Goal: Task Accomplishment & Management: Use online tool/utility

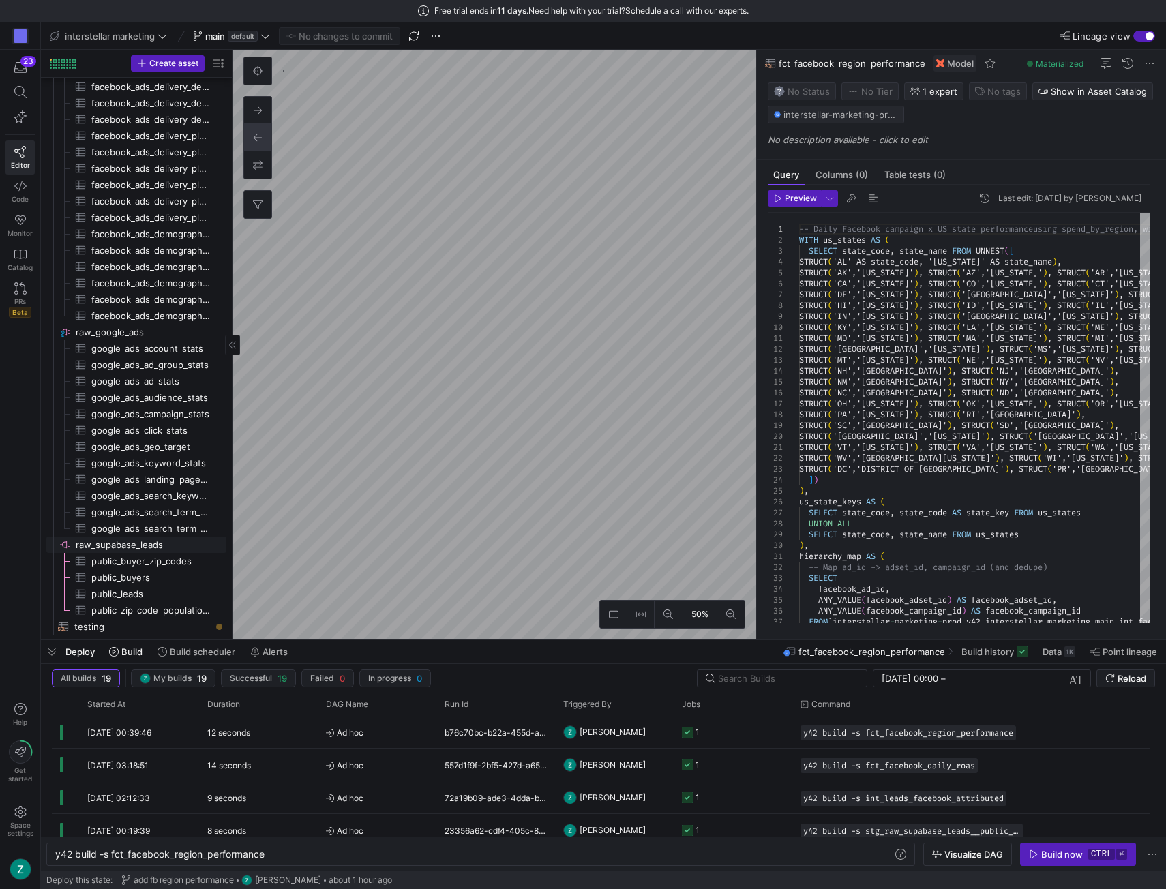
click at [132, 548] on span "raw_supabase_leads​​​​​​​​" at bounding box center [150, 545] width 149 height 16
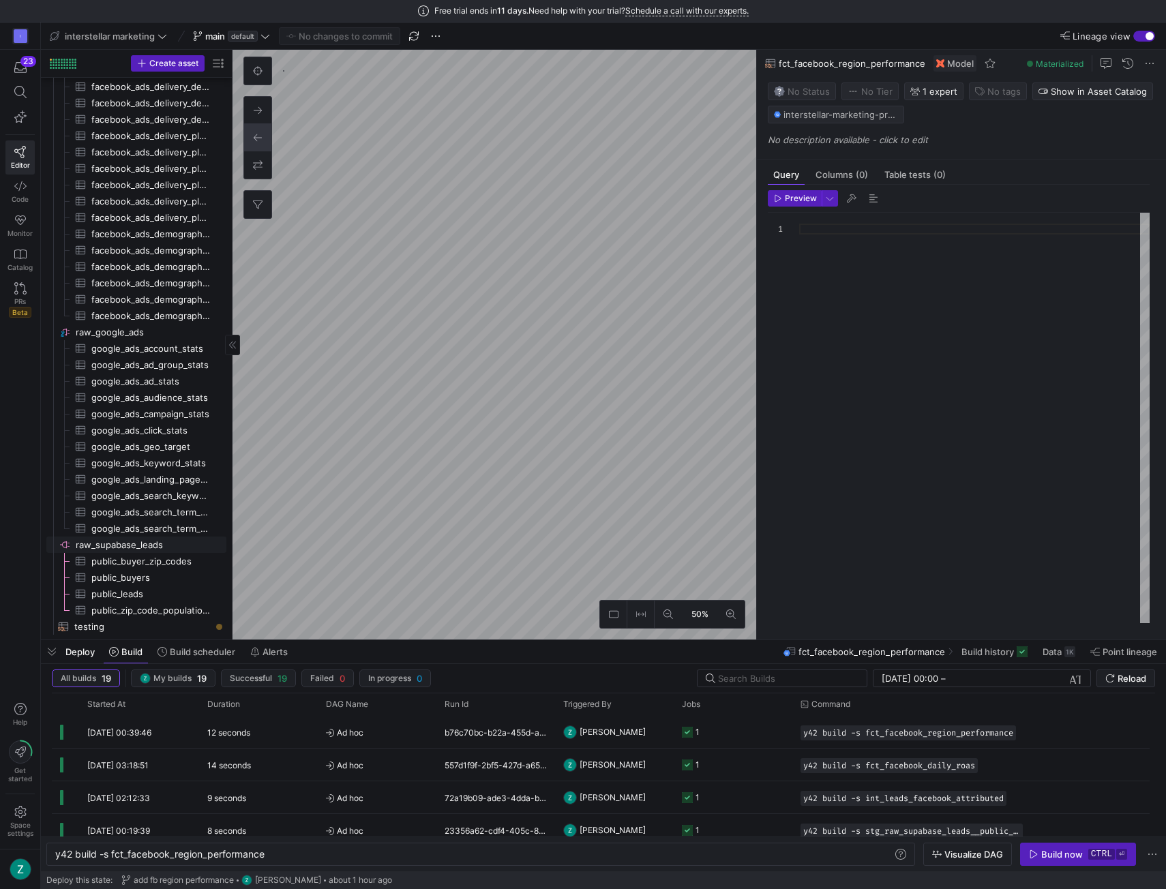
type textarea "y42 build"
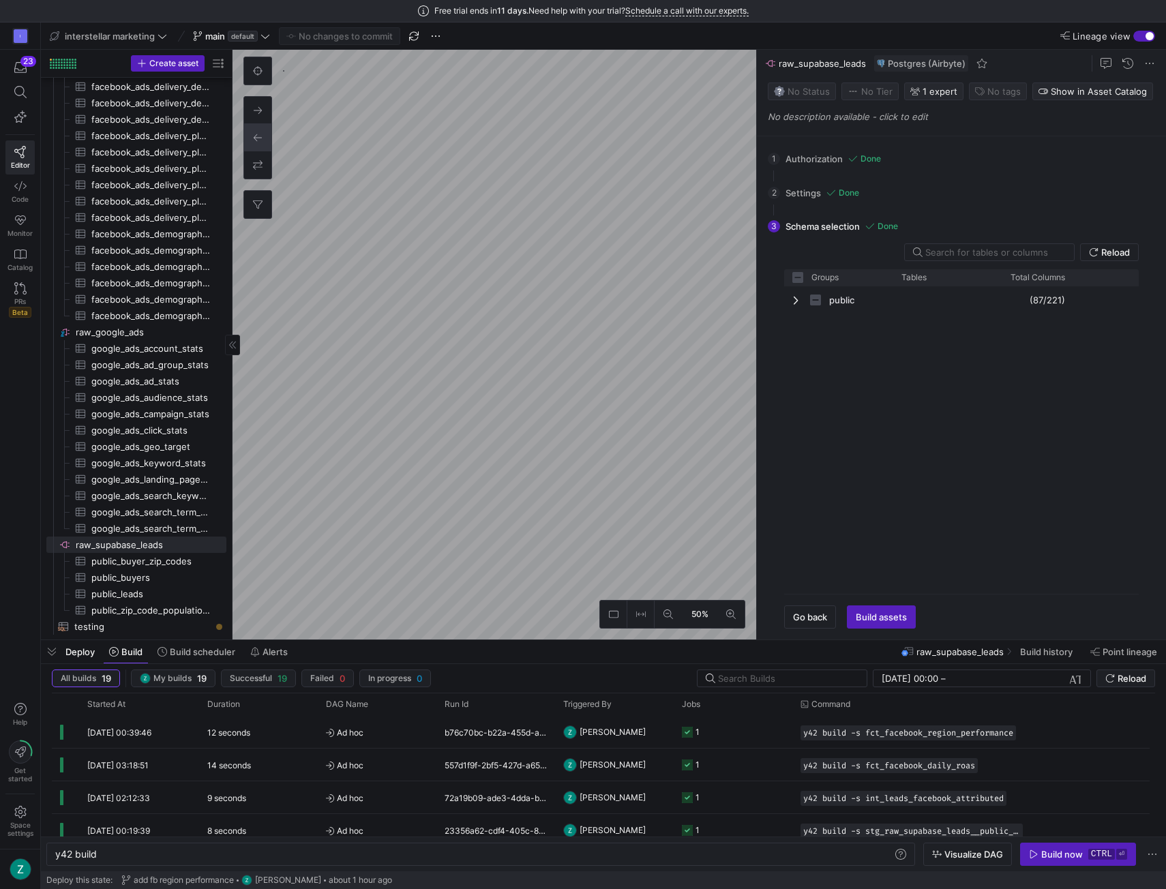
checkbox input "false"
click at [208, 653] on span "Build scheduler" at bounding box center [202, 651] width 65 height 11
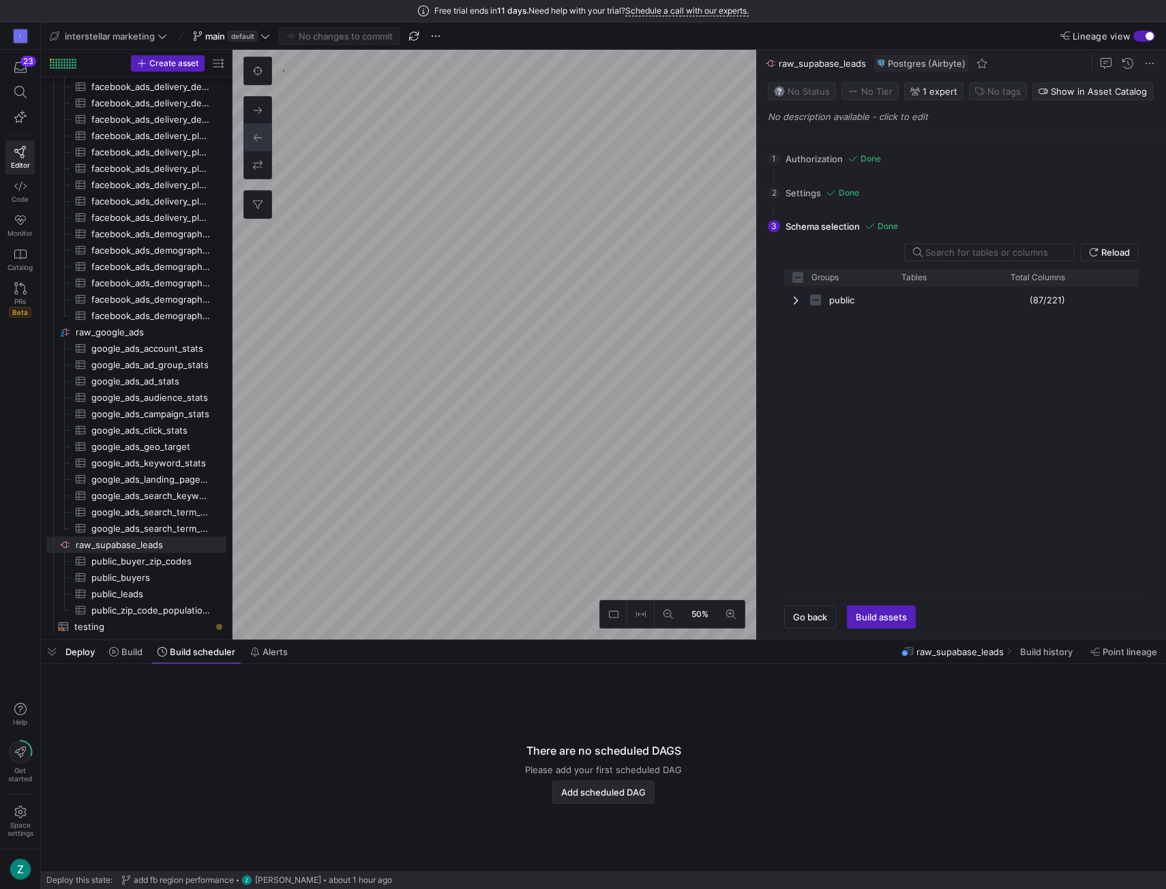
click at [586, 796] on span "Add scheduled DAG" at bounding box center [603, 792] width 85 height 11
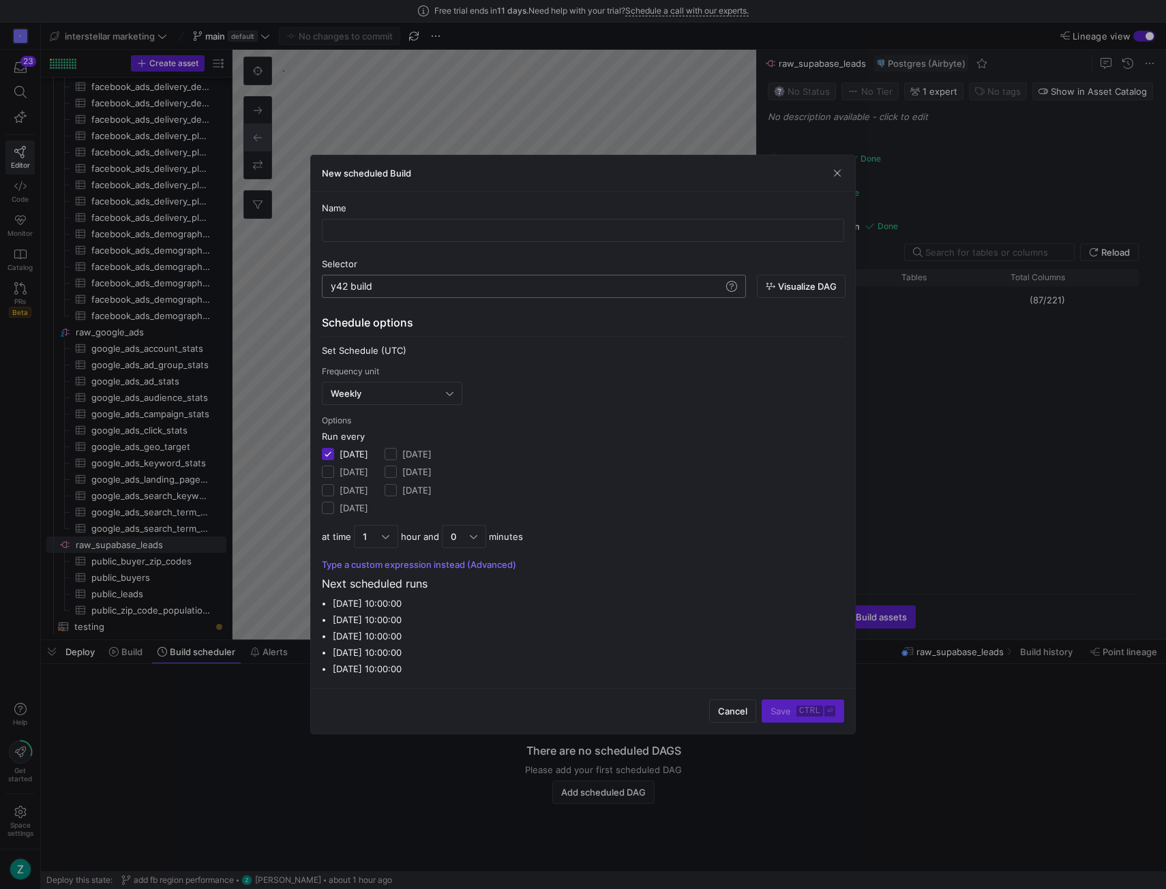
scroll to position [0, 41]
click at [537, 283] on div "y42 build" at bounding box center [527, 286] width 393 height 11
click at [807, 292] on span "Visualize DAG" at bounding box center [807, 286] width 59 height 11
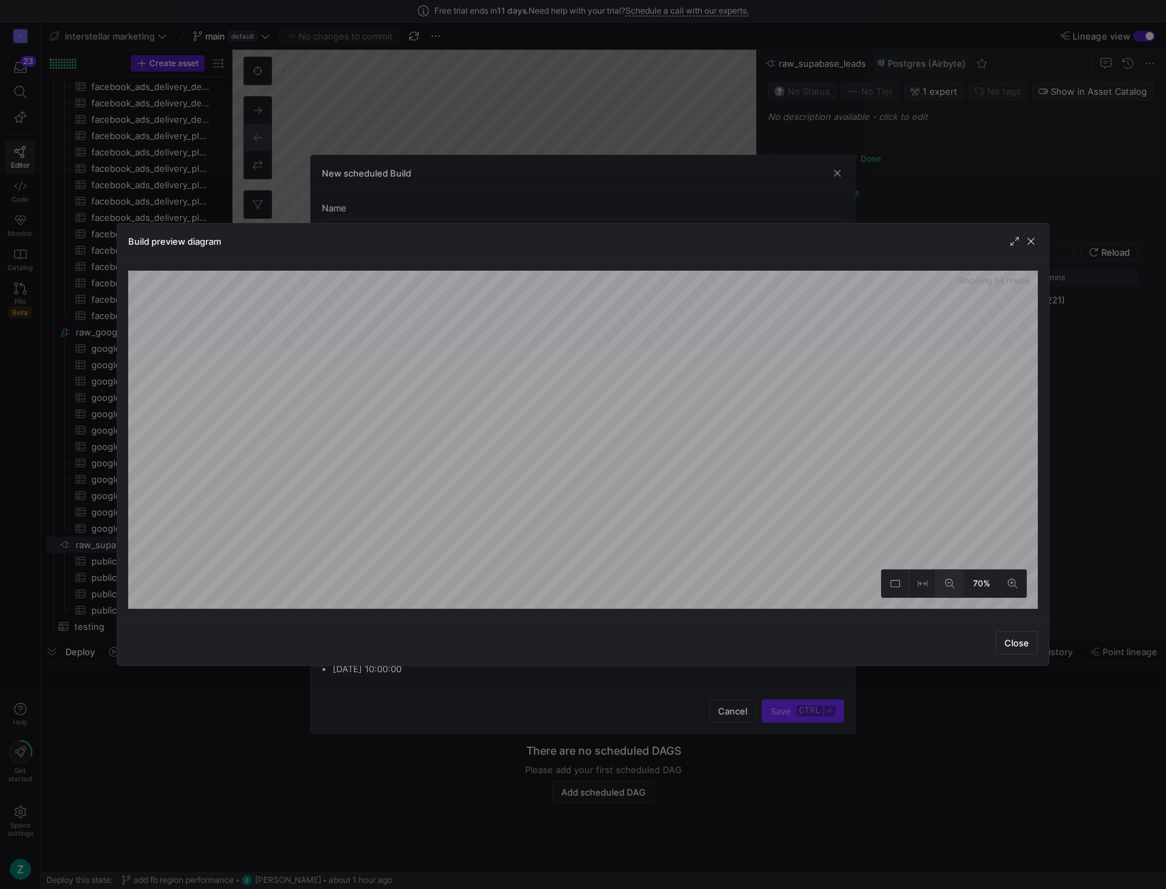
click at [948, 578] on button at bounding box center [949, 583] width 27 height 27
click at [776, 616] on div "Showing 54 nodes 33%" at bounding box center [582, 440] width 931 height 360
click at [781, 621] on div "Build preview diagram Showing 54 nodes 33% Close" at bounding box center [583, 444] width 933 height 443
click at [1009, 639] on span "Close" at bounding box center [1016, 643] width 25 height 11
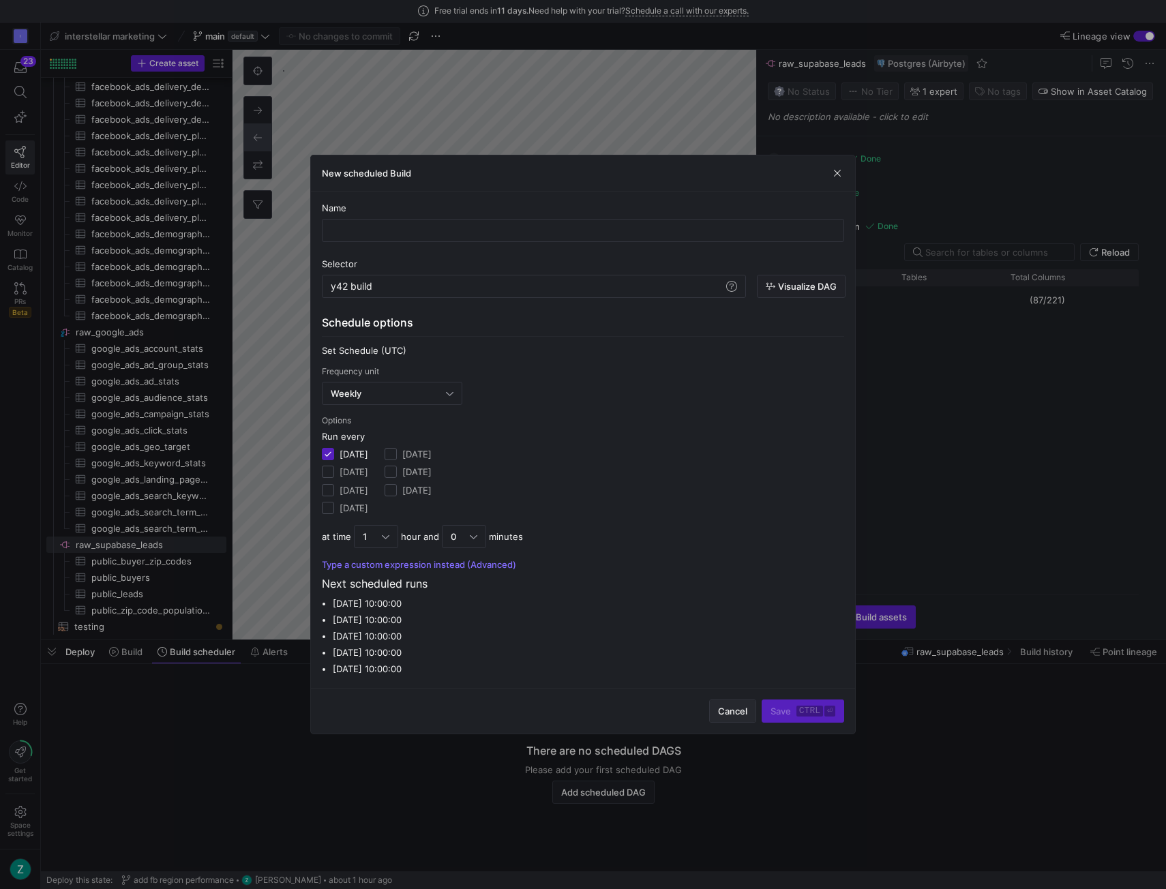
click at [742, 708] on span "Cancel" at bounding box center [732, 711] width 29 height 11
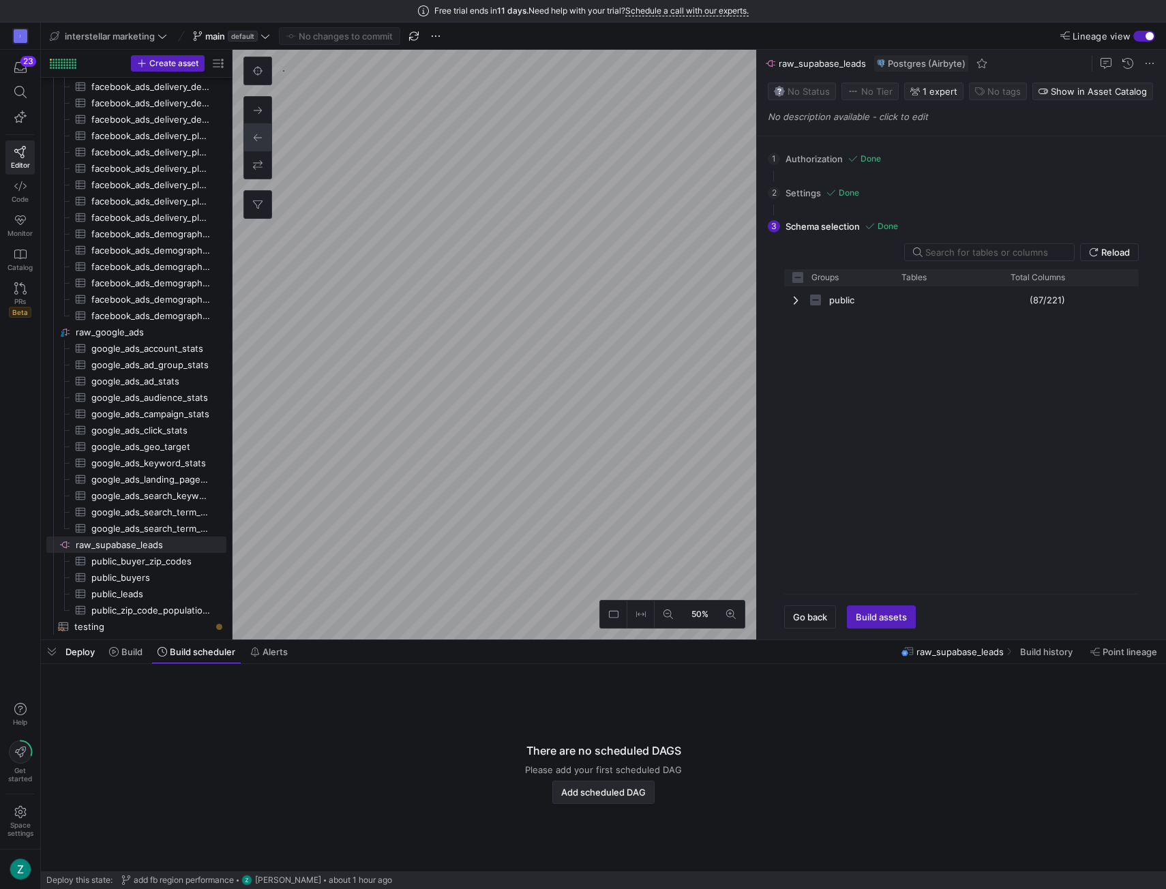
click at [589, 787] on span "Add scheduled DAG" at bounding box center [603, 792] width 85 height 11
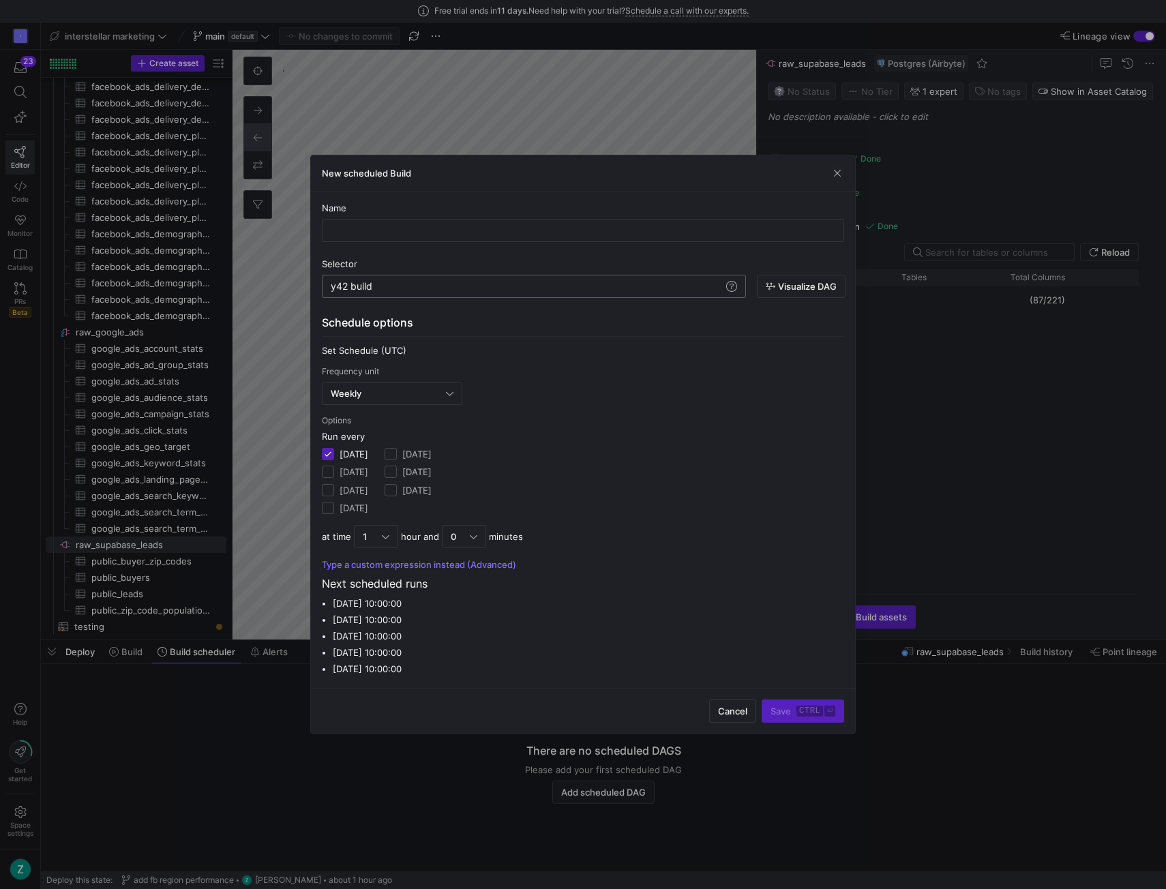
click at [611, 297] on div "y42 build y42 build" at bounding box center [534, 286] width 424 height 23
click at [705, 288] on div "y42 build" at bounding box center [527, 286] width 393 height 11
click at [404, 399] on div "Weekly" at bounding box center [388, 393] width 115 height 11
click at [348, 441] on span "Hourly" at bounding box center [392, 440] width 128 height 11
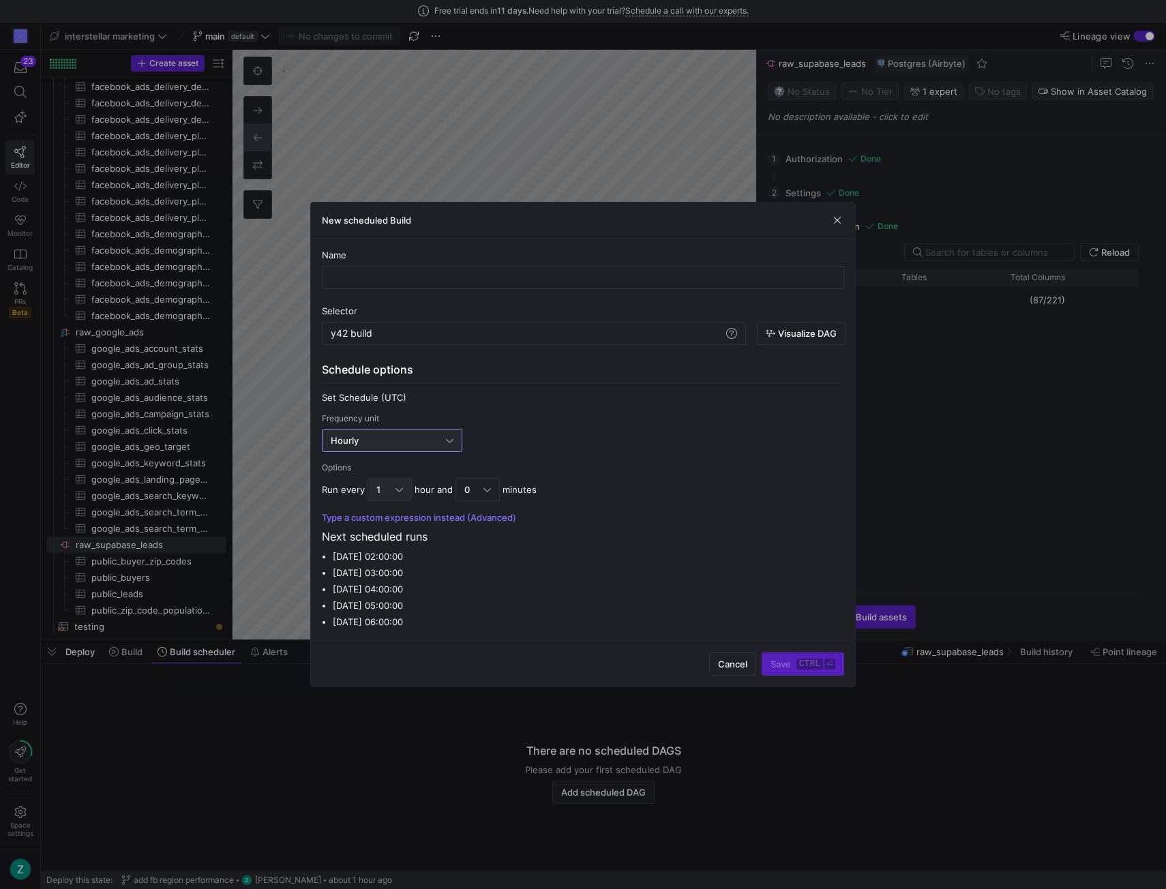
click at [389, 486] on div "1" at bounding box center [385, 489] width 19 height 11
click at [383, 552] on span "12" at bounding box center [388, 550] width 32 height 11
click at [736, 666] on span "Cancel" at bounding box center [732, 664] width 29 height 11
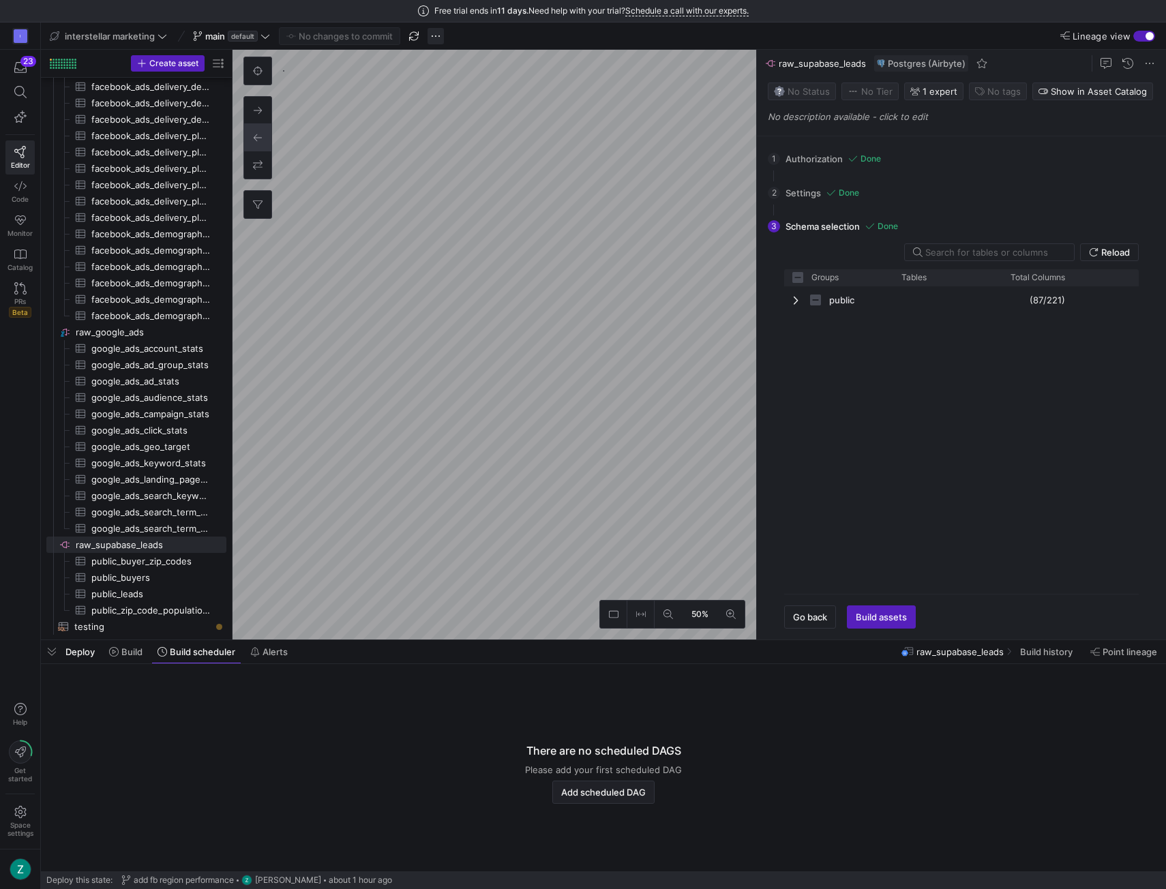
click at [428, 35] on span "button" at bounding box center [436, 36] width 16 height 16
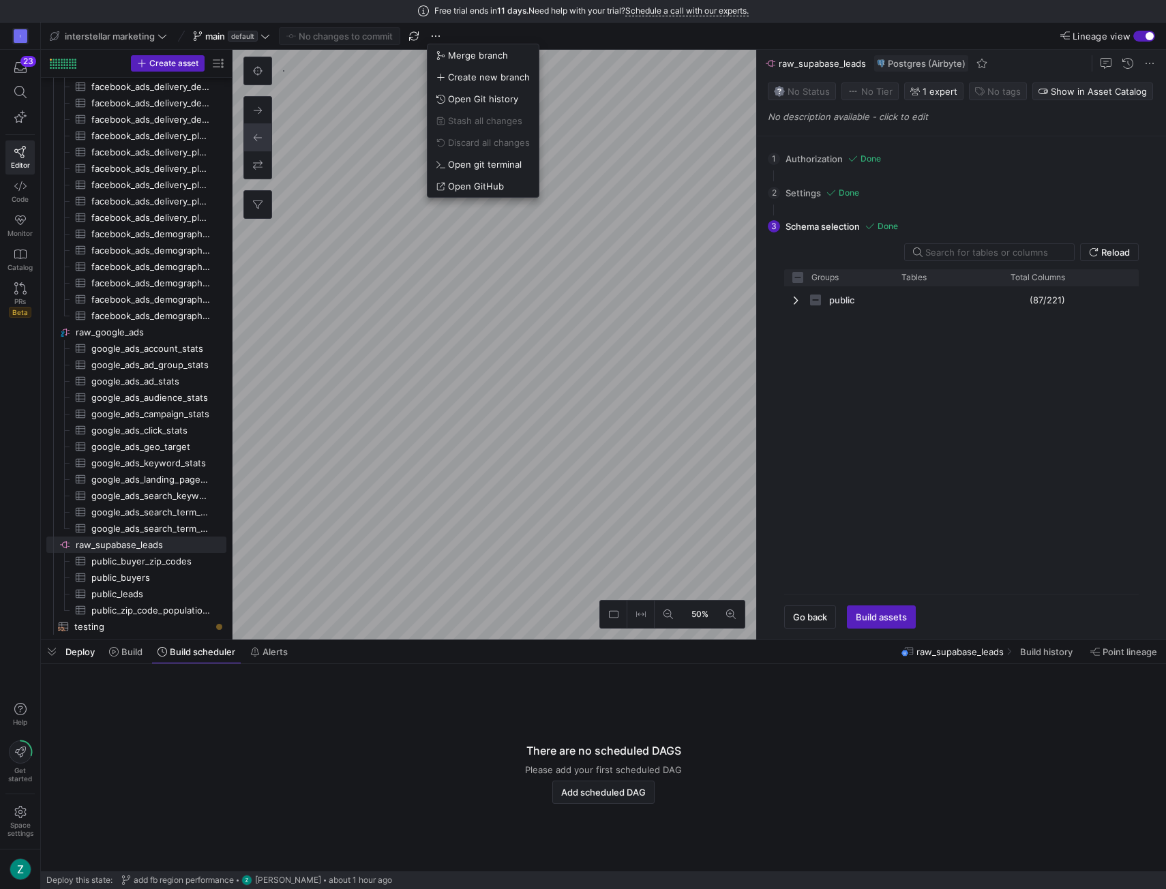
click at [374, 115] on div at bounding box center [583, 444] width 1166 height 889
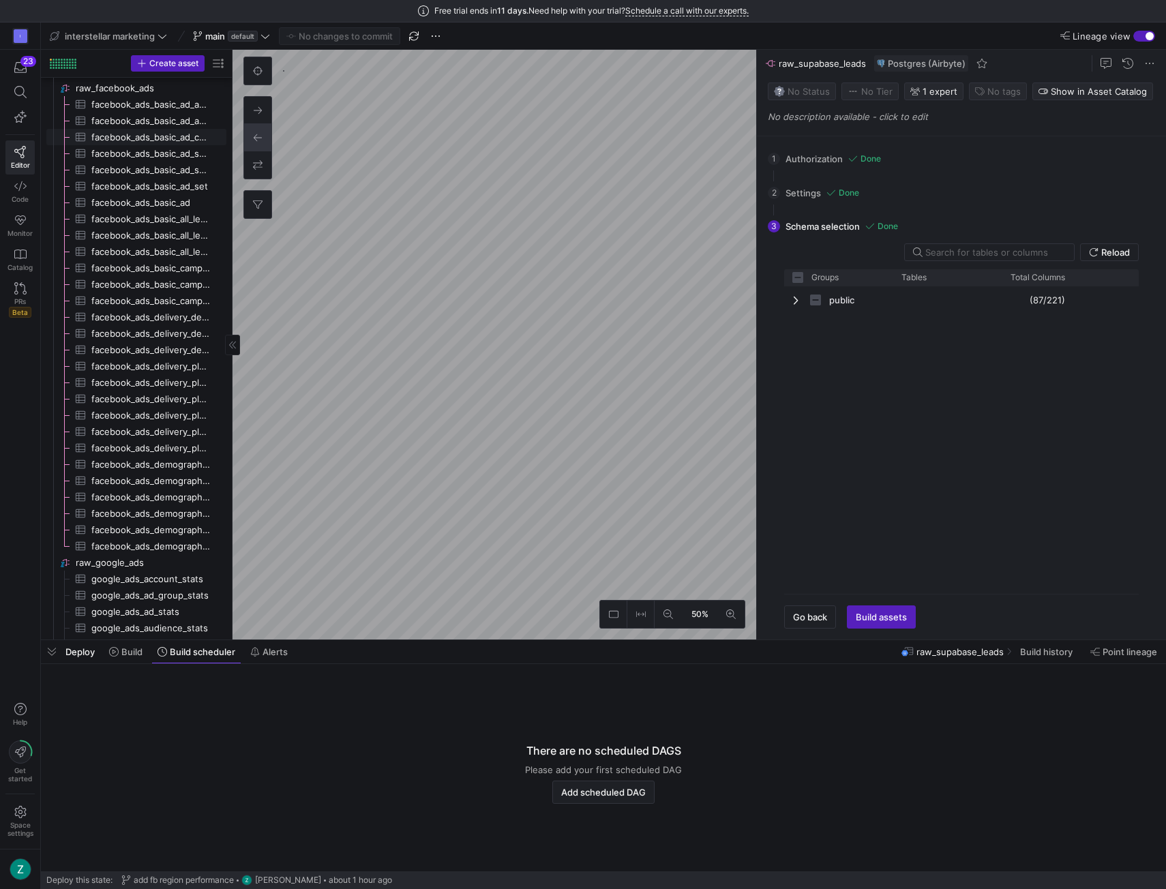
scroll to position [0, 0]
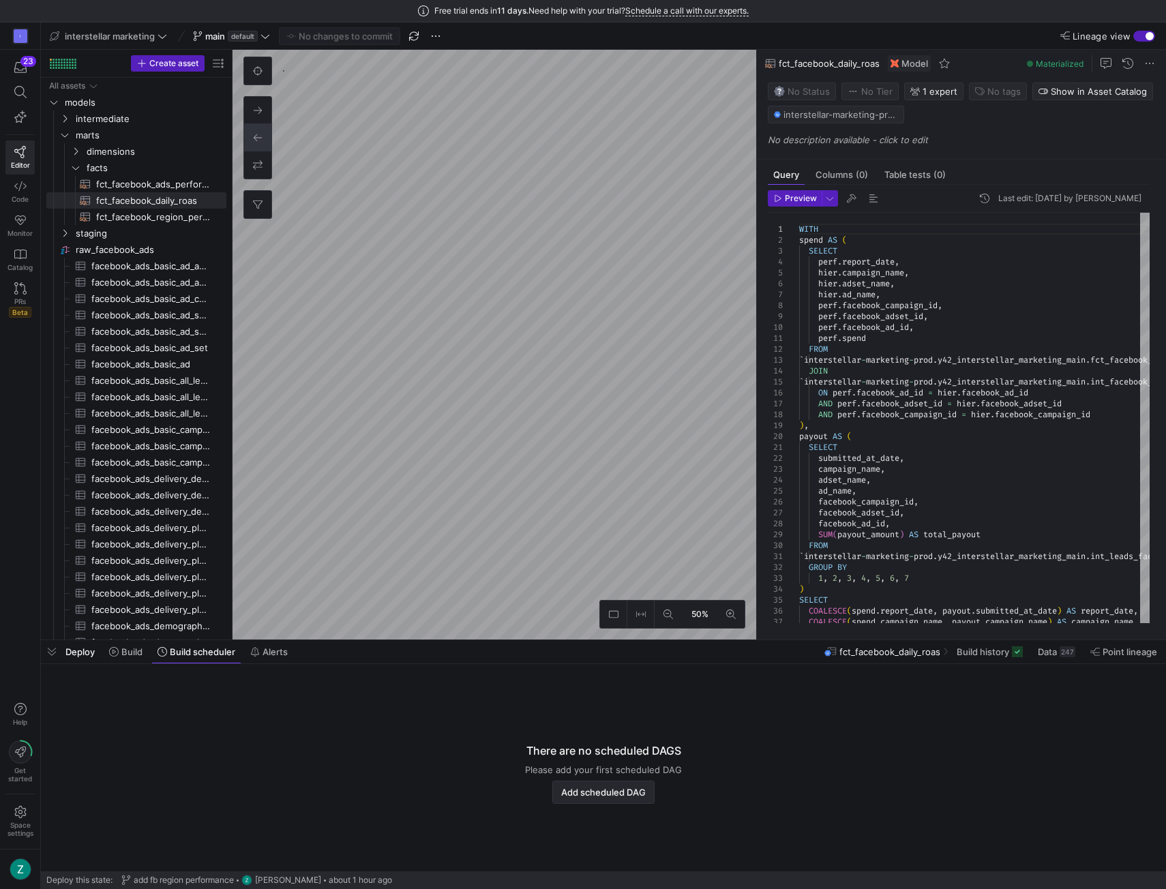
click at [595, 796] on span "Add scheduled DAG" at bounding box center [603, 792] width 85 height 11
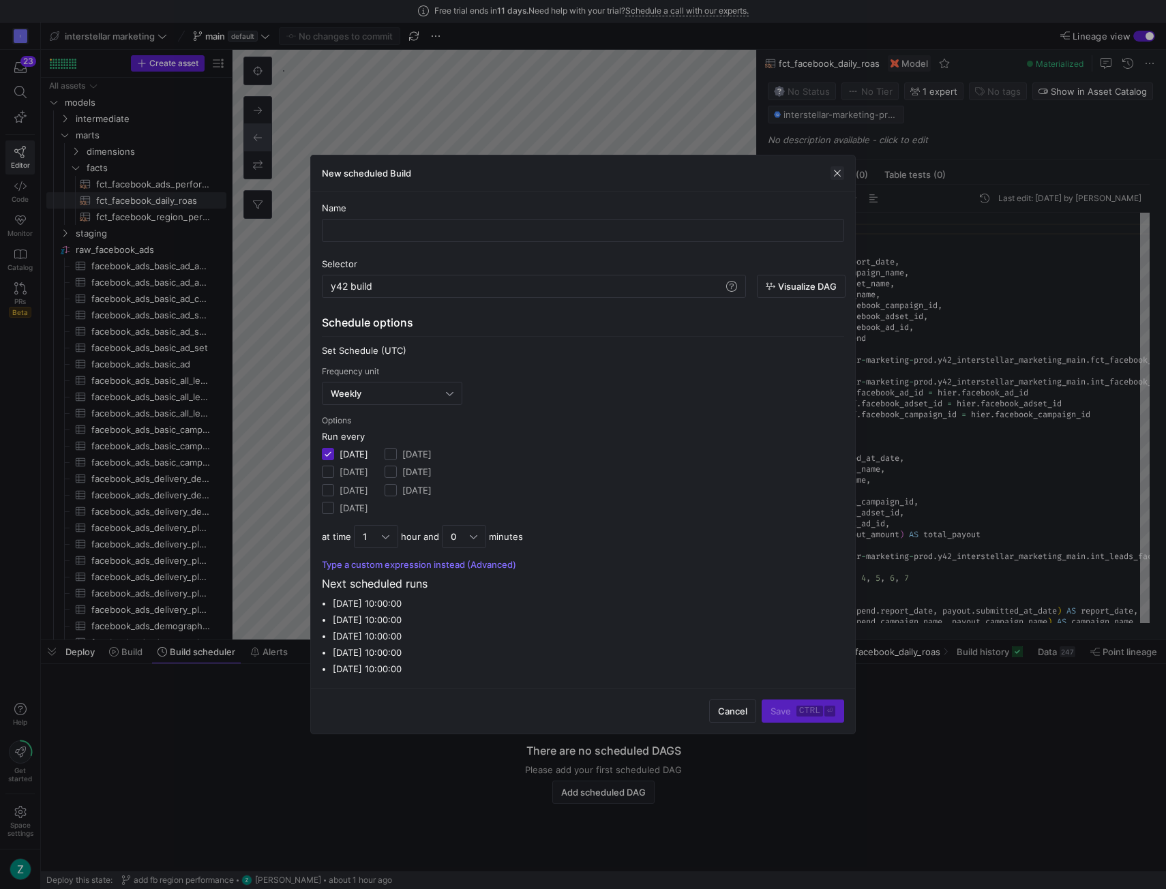
click at [835, 173] on span "button" at bounding box center [838, 173] width 14 height 14
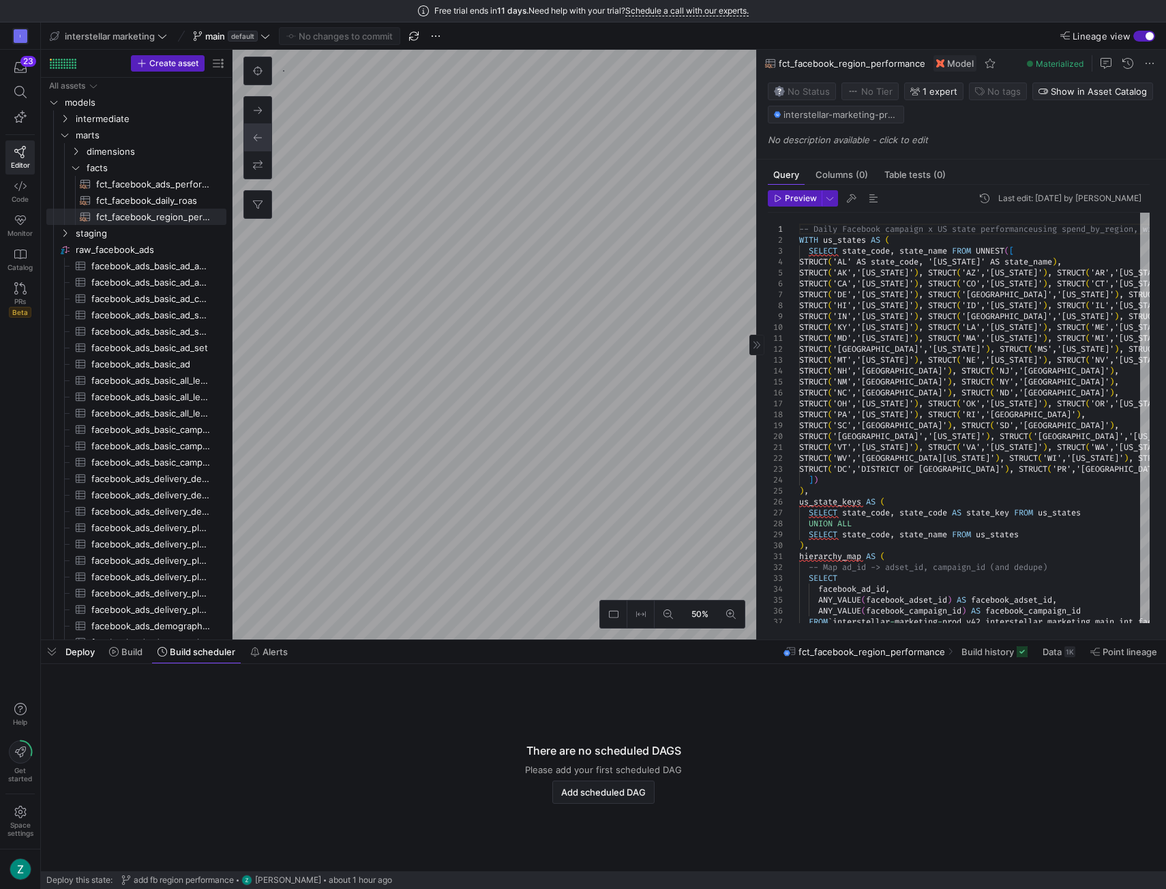
type textarea "WITH spend AS ( SELECT [DOMAIN_NAME]_date, hier.campaign_name, hier.adset_name,…"
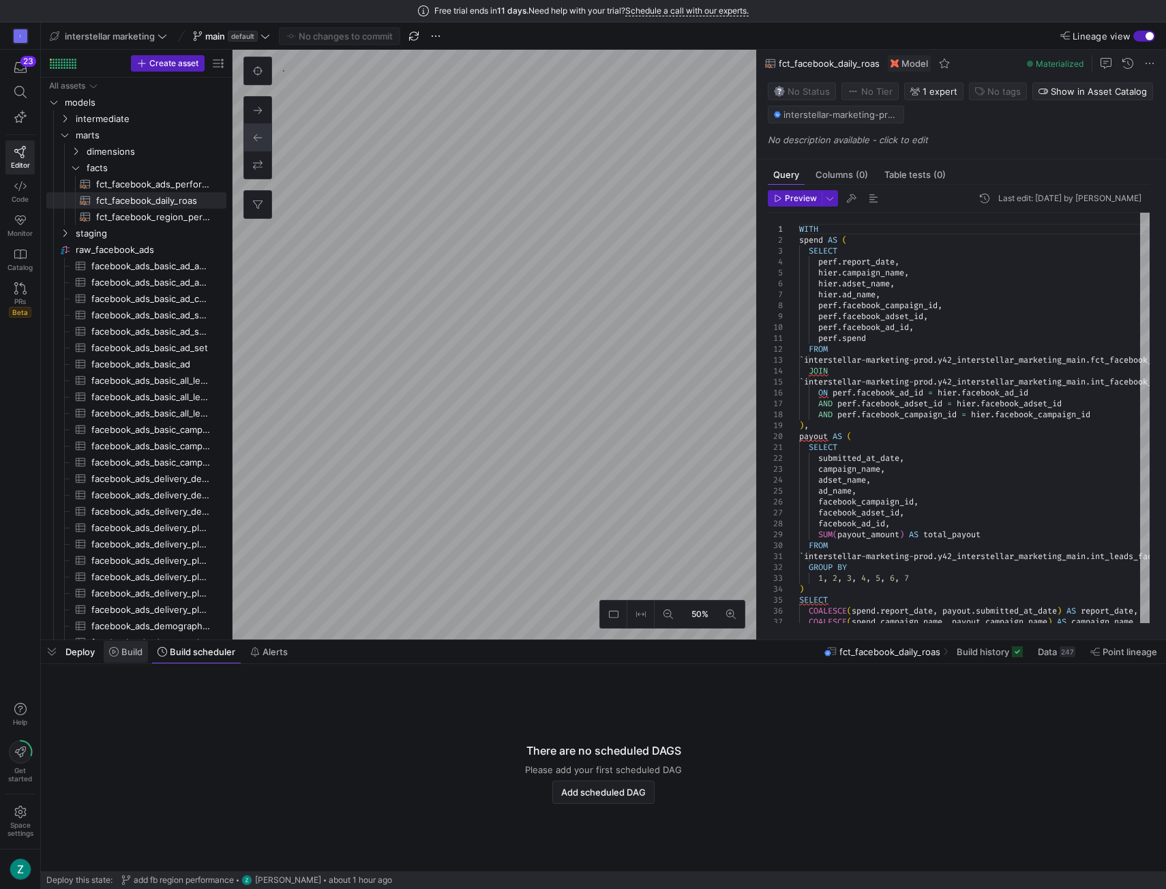
click at [128, 658] on span at bounding box center [126, 652] width 44 height 22
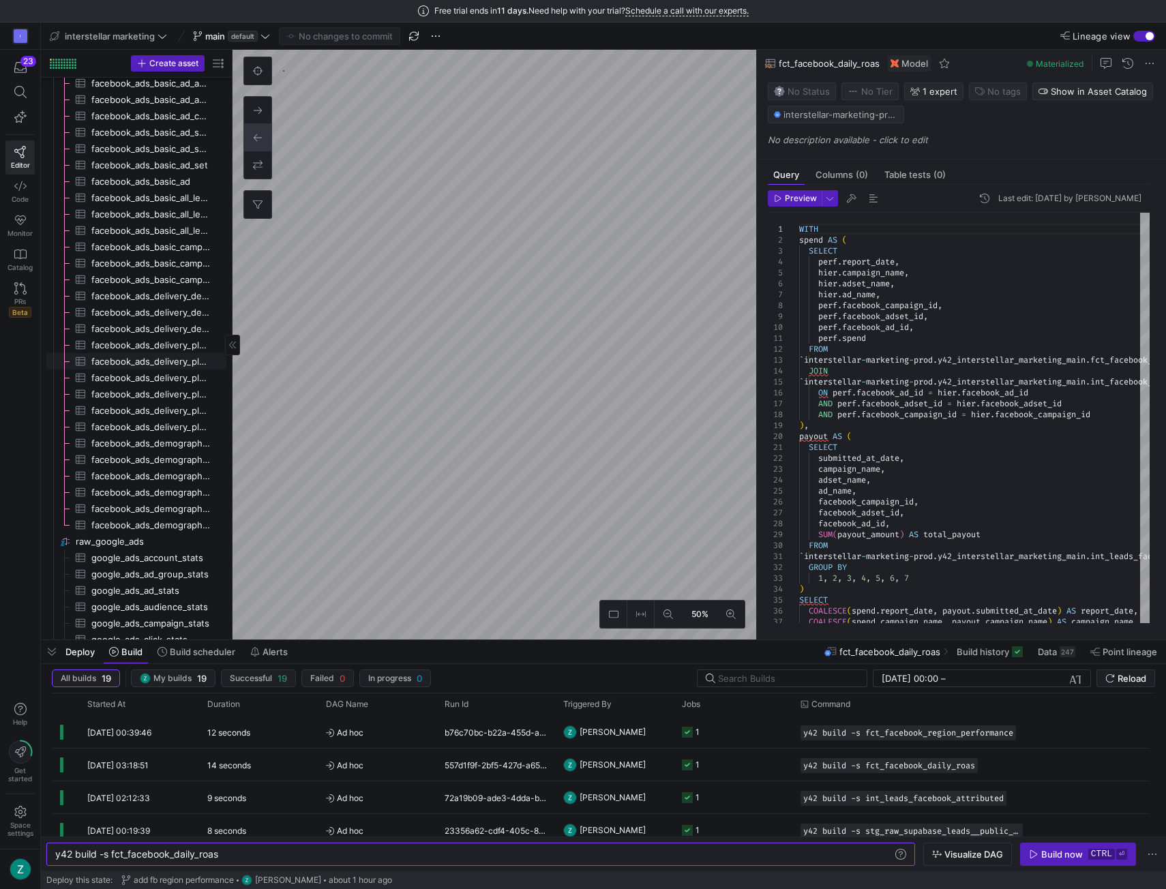
scroll to position [192, 0]
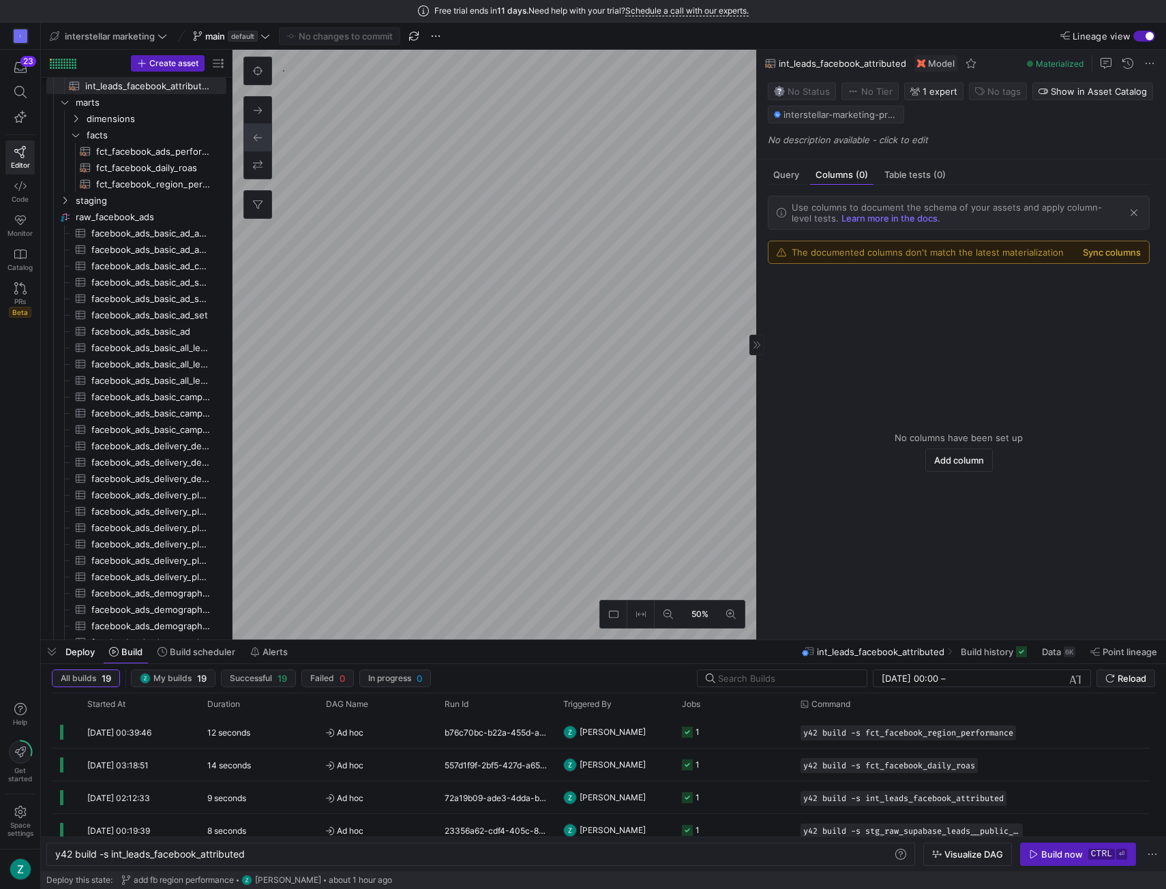
click at [1111, 250] on button "Sync columns" at bounding box center [1112, 252] width 58 height 11
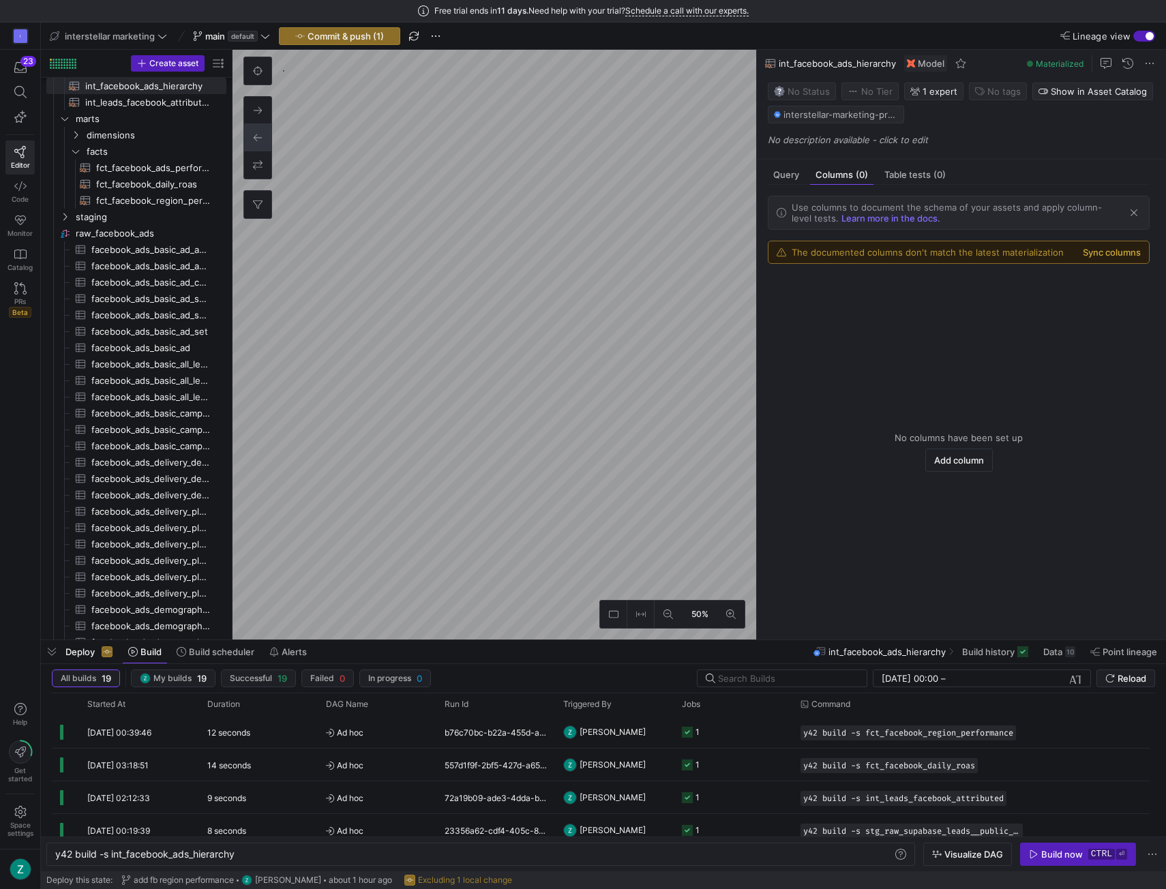
click at [1099, 252] on button "Sync columns" at bounding box center [1112, 252] width 58 height 11
click at [1090, 251] on button "Sync columns" at bounding box center [1112, 252] width 58 height 11
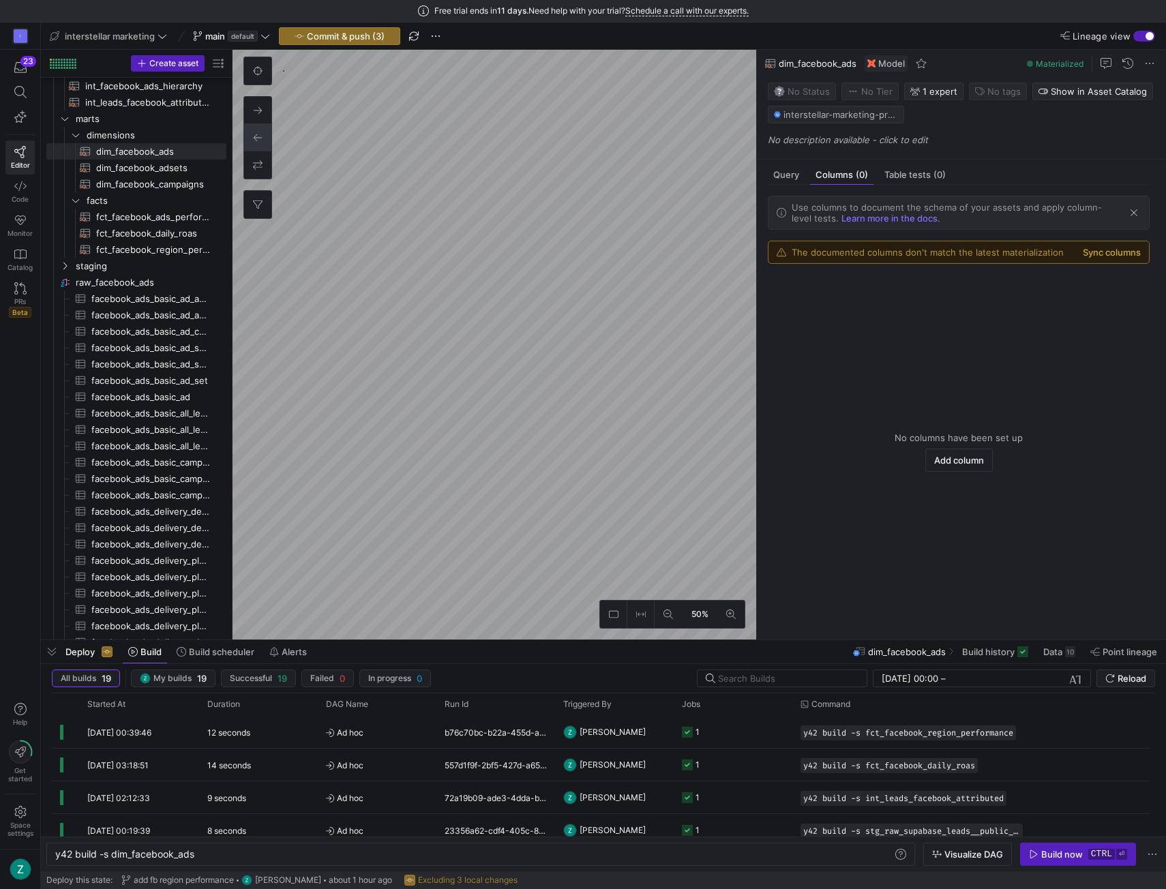
click at [1114, 254] on button "Sync columns" at bounding box center [1112, 252] width 58 height 11
click at [1099, 254] on button "Sync columns" at bounding box center [1112, 252] width 58 height 11
click at [1102, 247] on button "Sync columns" at bounding box center [1112, 252] width 58 height 11
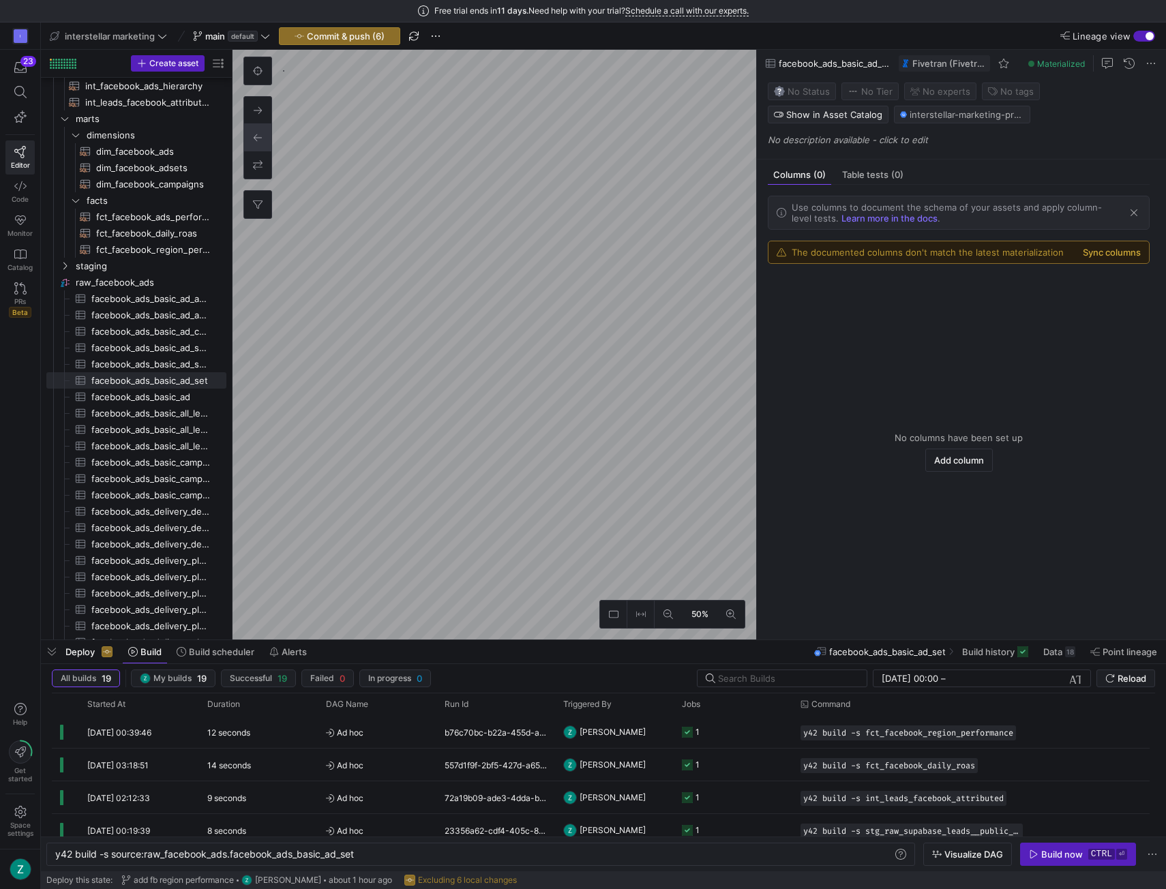
click at [1103, 250] on button "Sync columns" at bounding box center [1112, 252] width 58 height 11
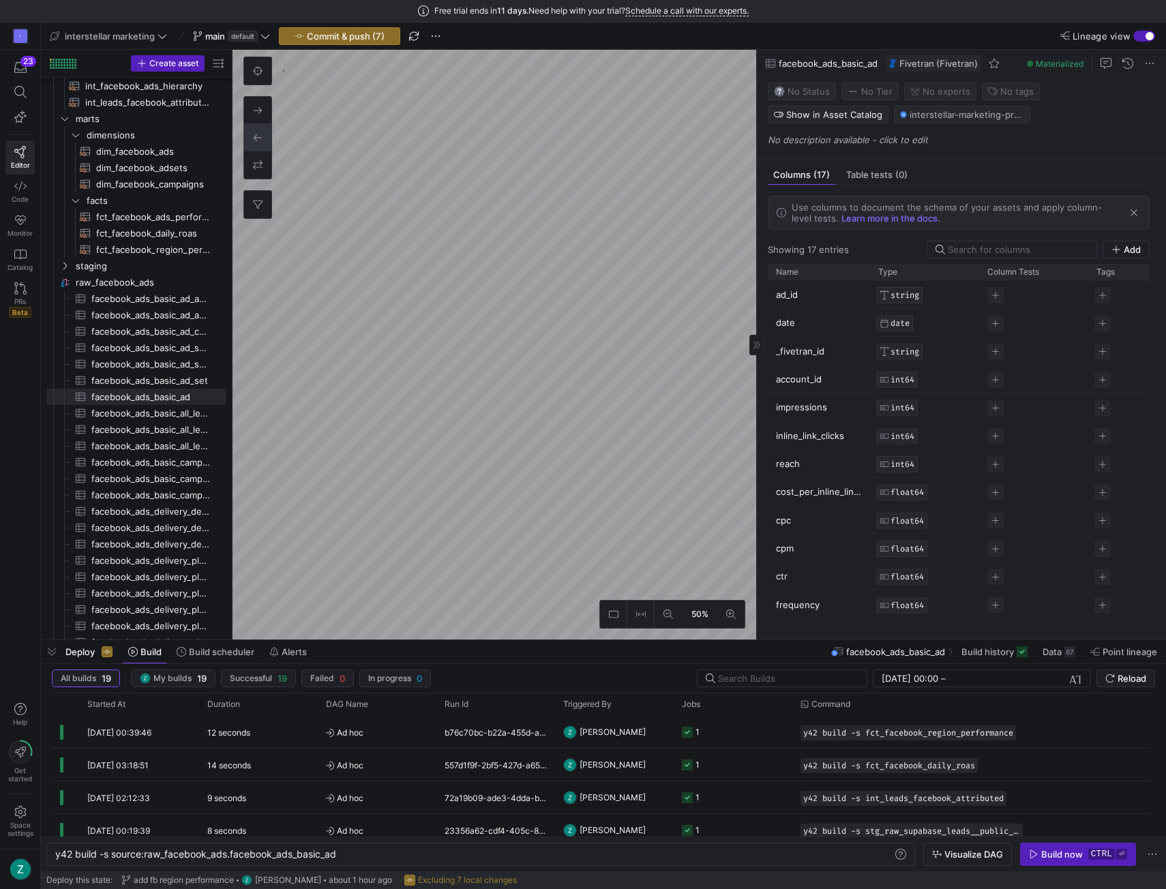
type textarea "y42 build -s stg_raw_supabase_leads__public_leads"
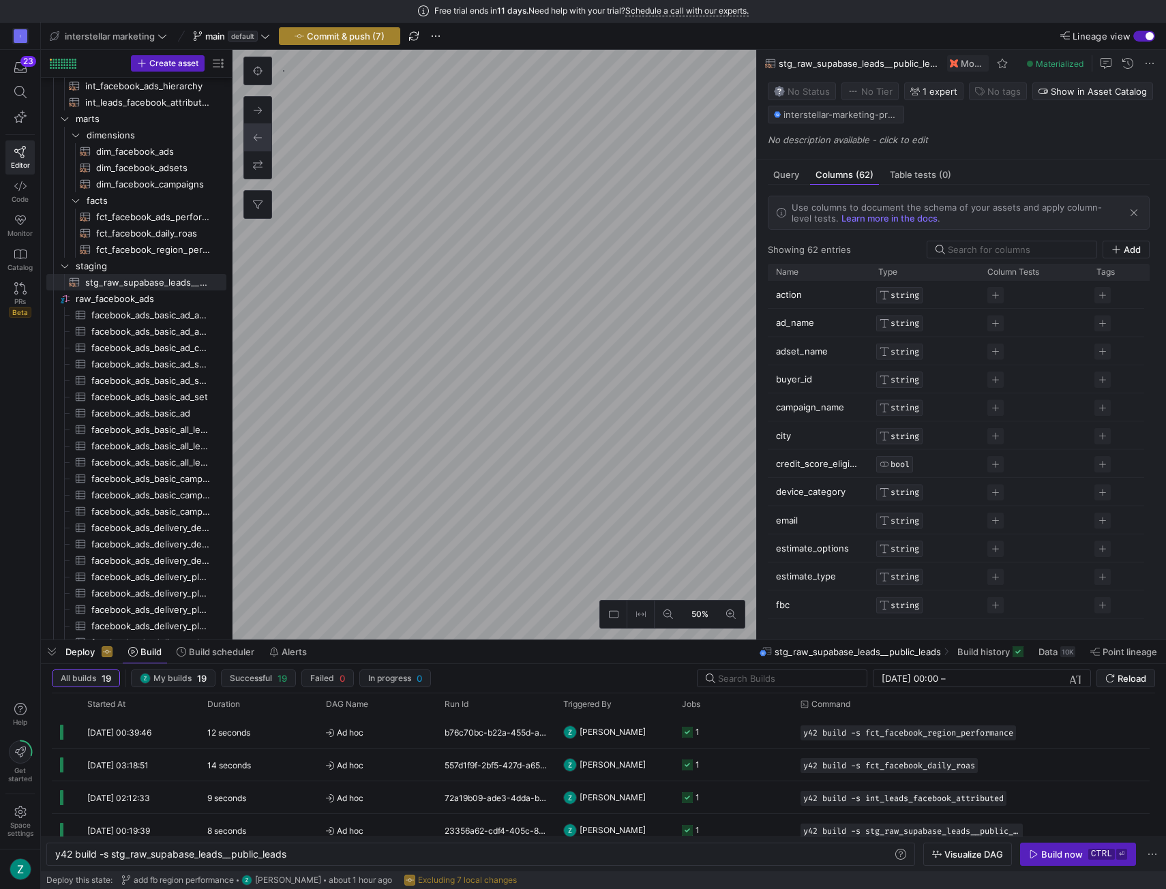
click at [368, 36] on span "Commit & push (7)" at bounding box center [346, 36] width 78 height 11
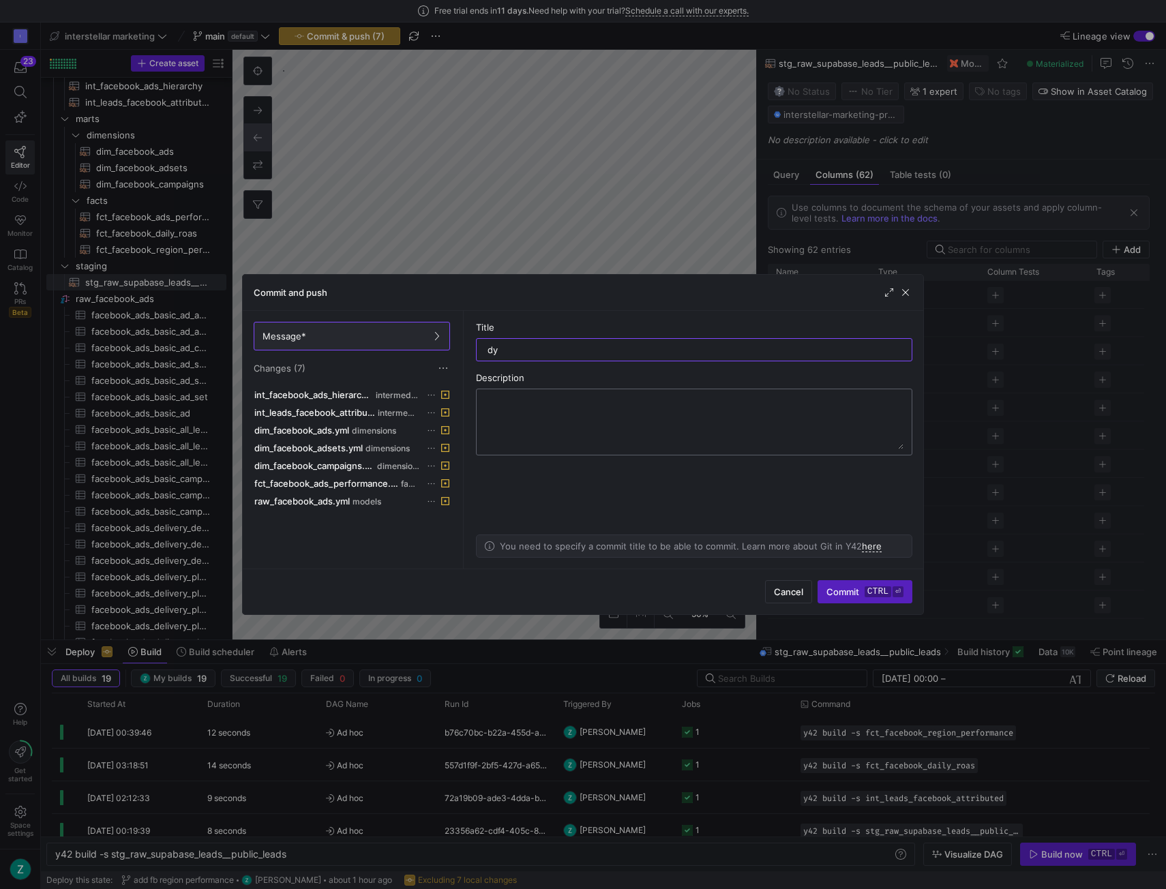
type input "d"
type input "sync columns"
click at [844, 598] on span "submit" at bounding box center [864, 592] width 93 height 22
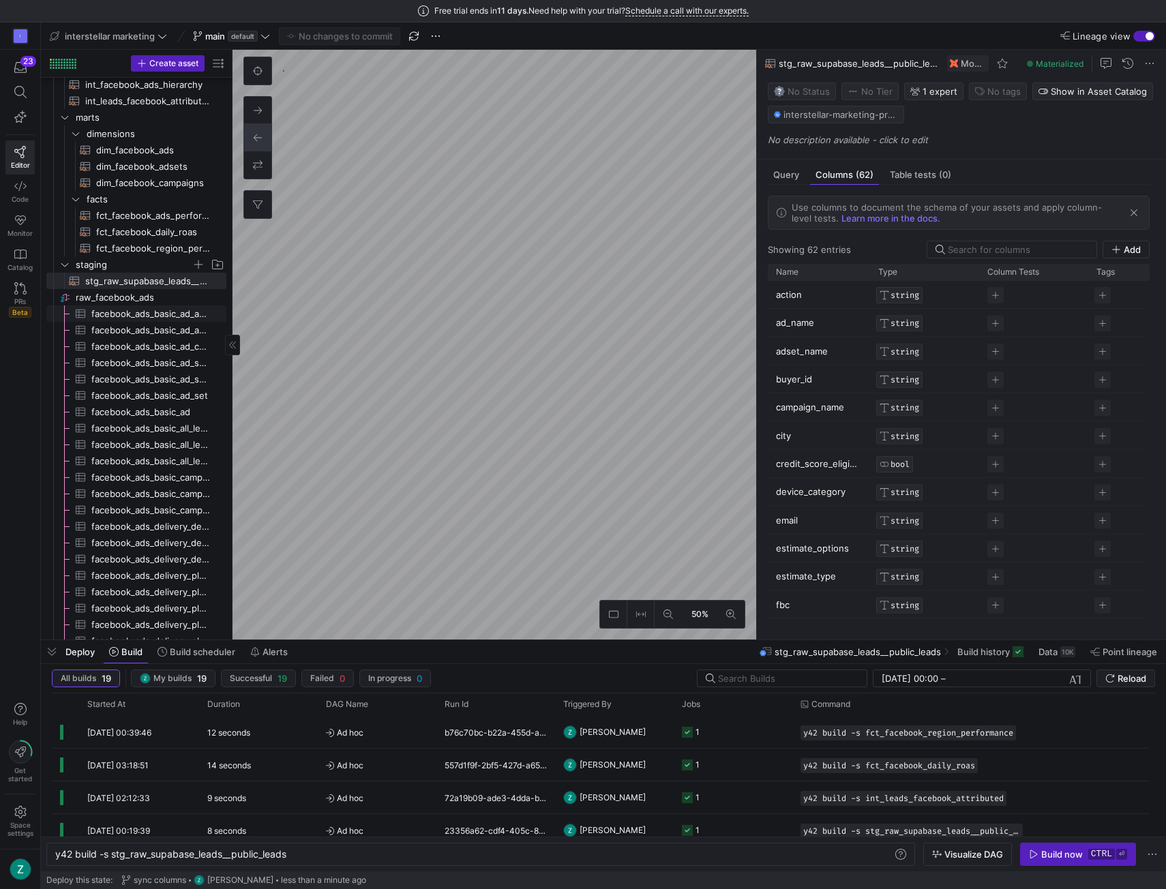
scroll to position [51, 0]
click at [788, 351] on as-split "50% 0 Query Columns (62) Table tests (0) Use columns to document the schema of …" at bounding box center [699, 345] width 933 height 590
click at [23, 259] on link "Catalog" at bounding box center [19, 260] width 29 height 34
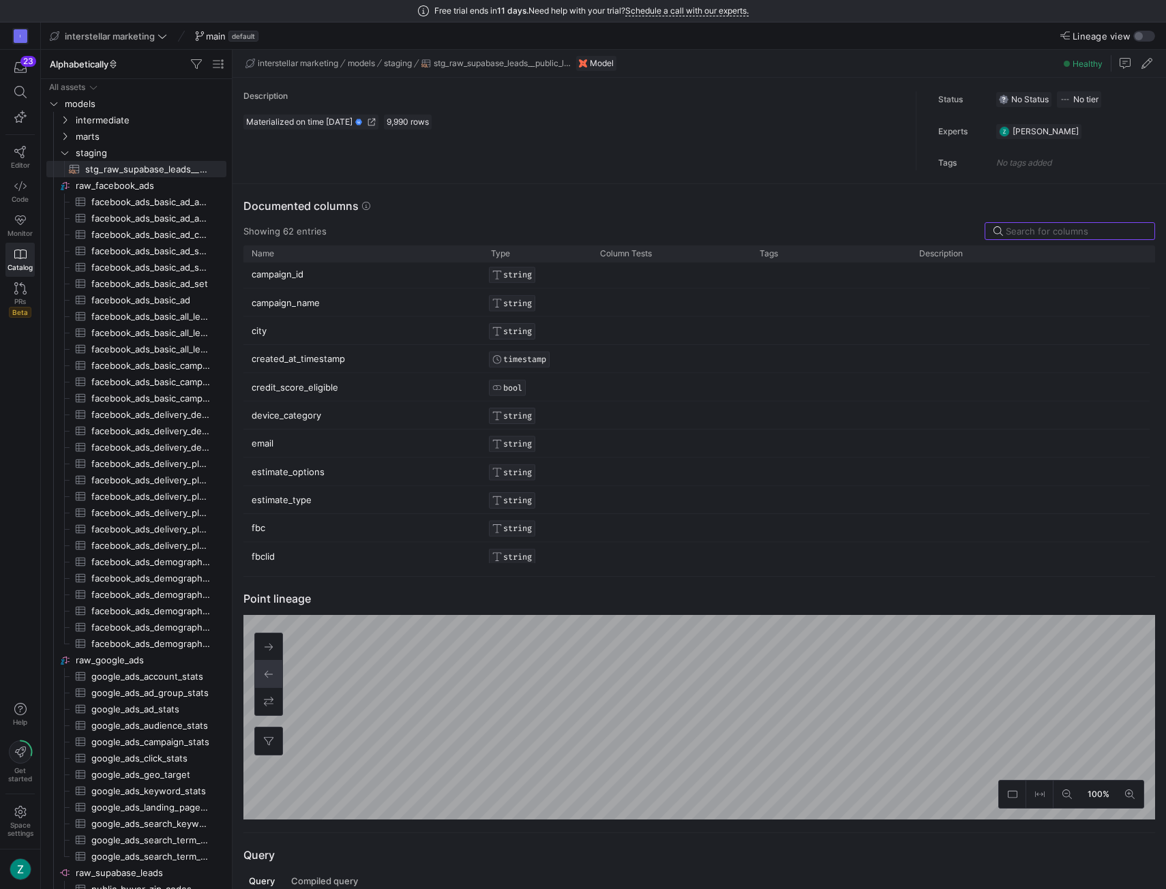
scroll to position [201, 0]
click at [16, 215] on icon at bounding box center [20, 220] width 12 height 12
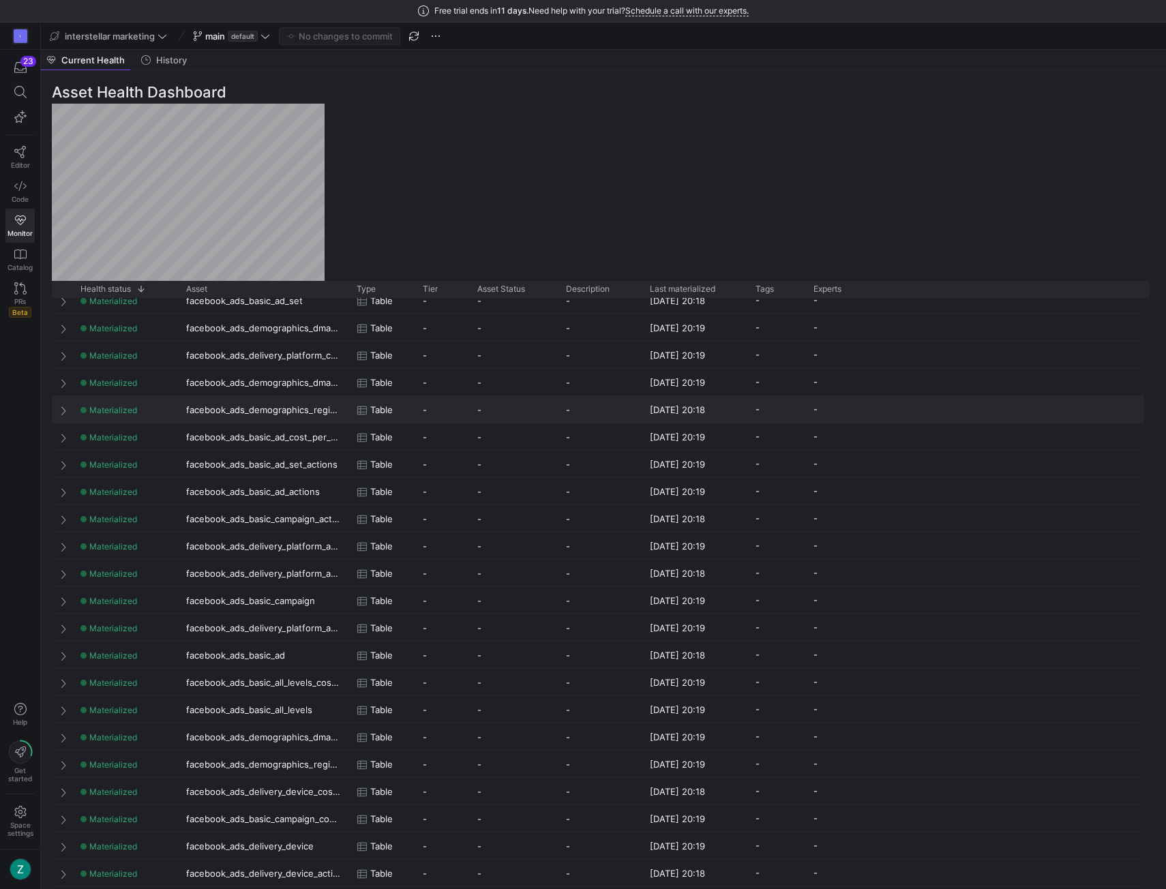
scroll to position [218, 0]
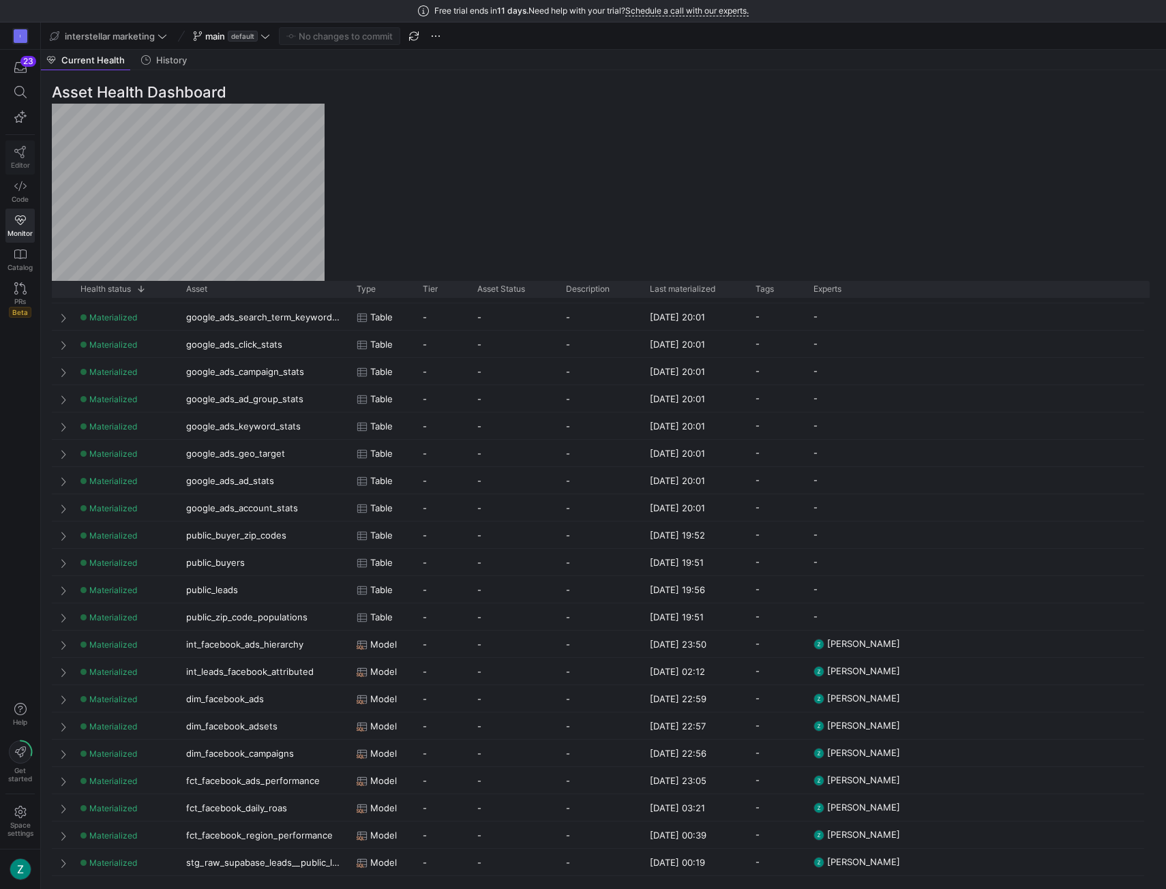
click at [19, 152] on icon at bounding box center [20, 152] width 12 height 12
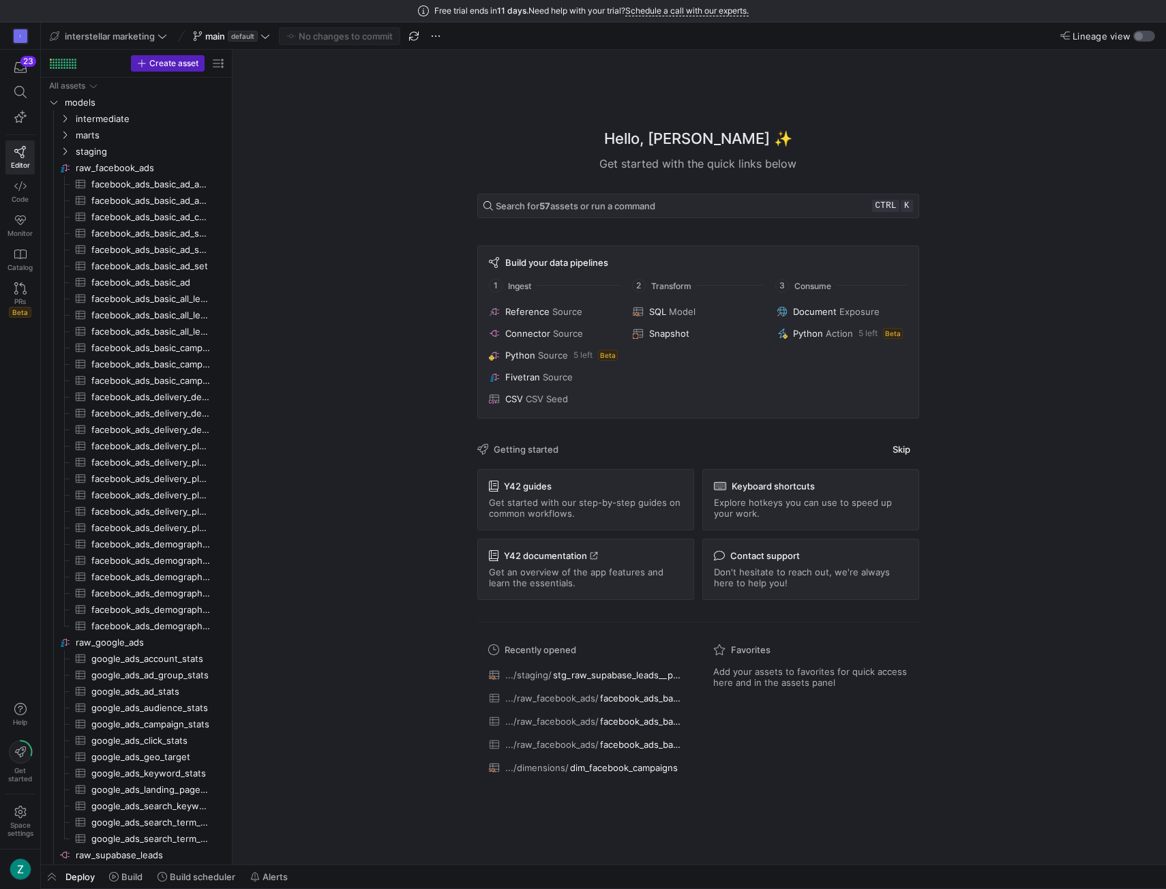
click at [1137, 39] on div "button" at bounding box center [1139, 36] width 8 height 8
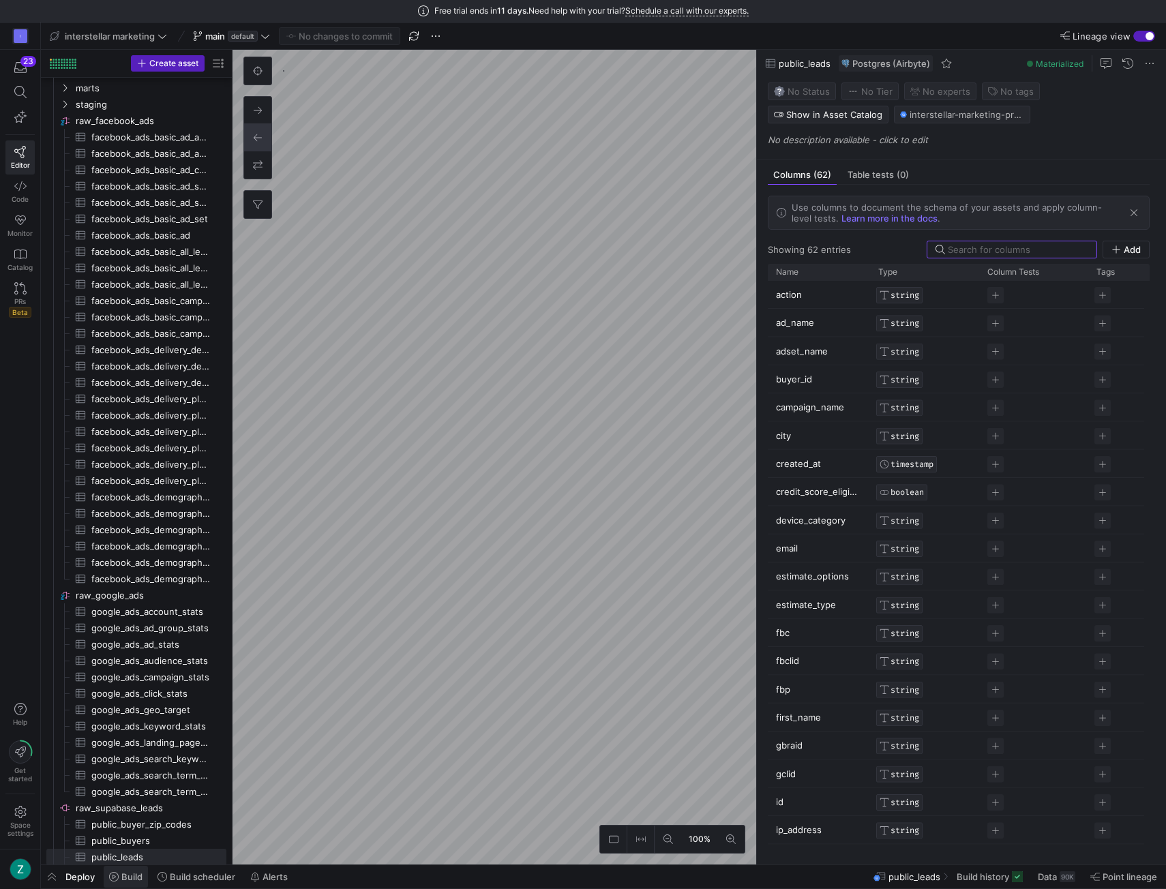
click at [120, 871] on span "Build" at bounding box center [125, 876] width 33 height 11
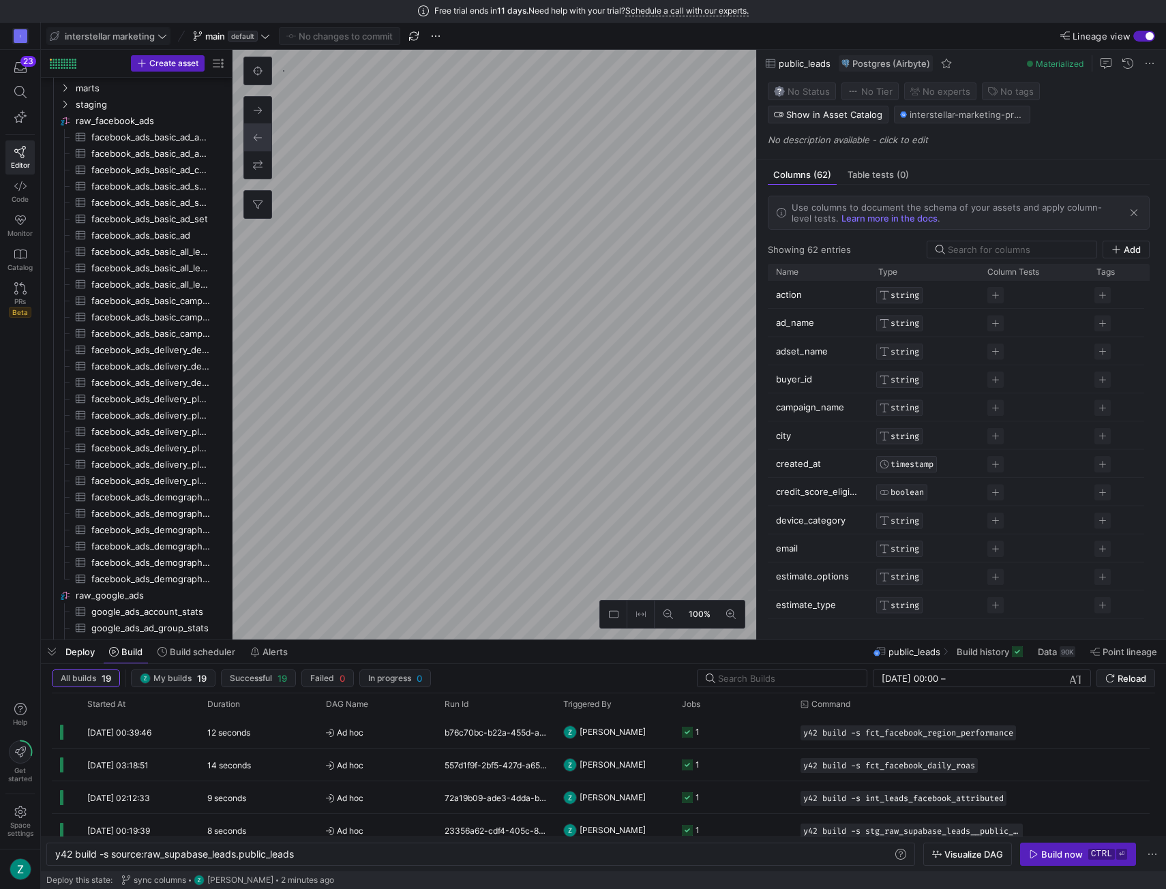
click at [162, 29] on span at bounding box center [108, 36] width 123 height 16
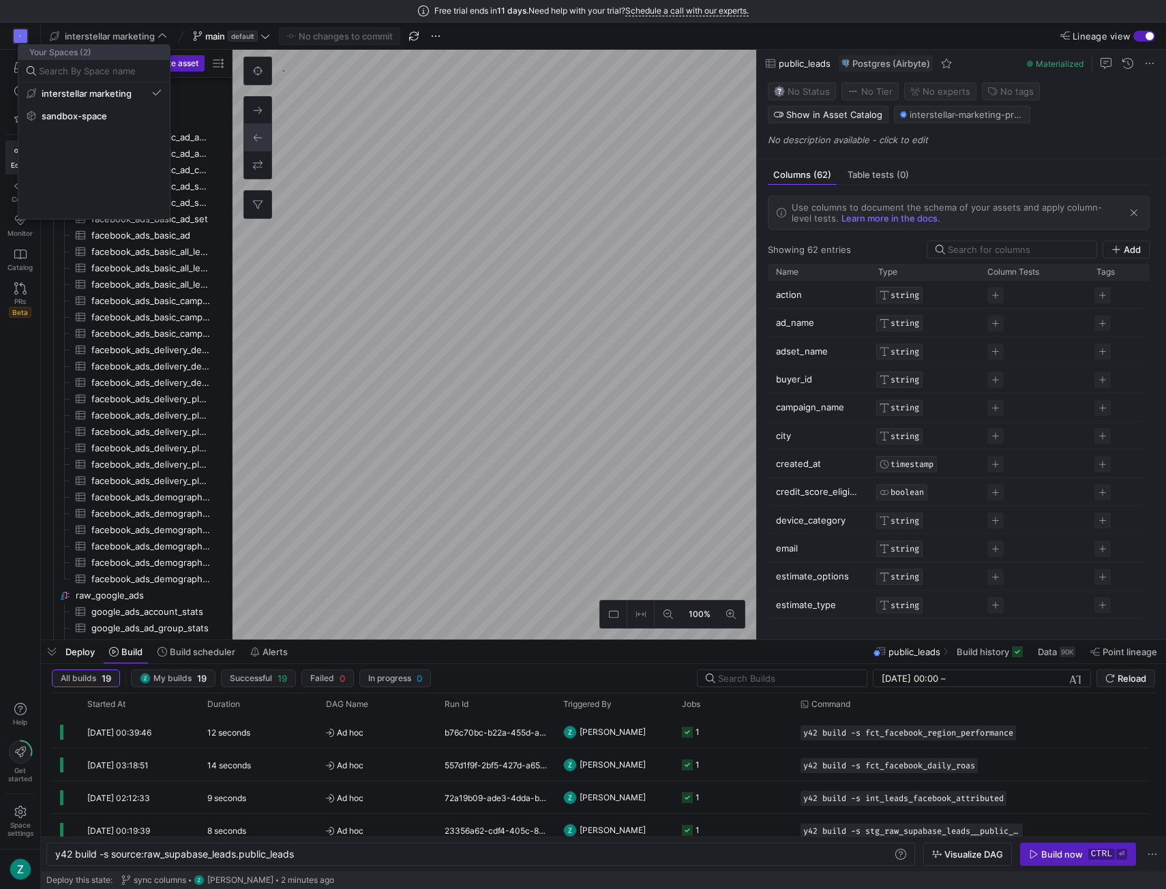
click at [556, 33] on div at bounding box center [583, 444] width 1166 height 889
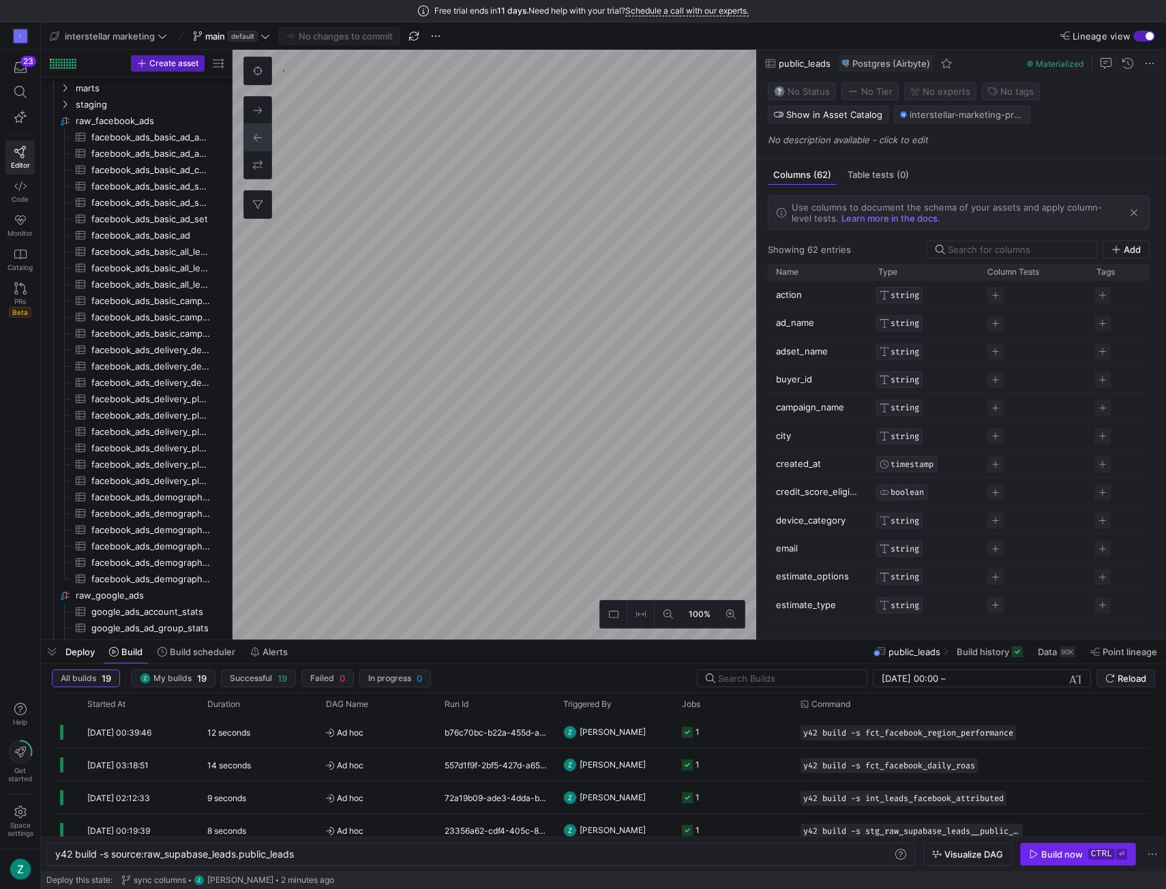
click at [1091, 849] on kbd "ctrl" at bounding box center [1101, 854] width 27 height 11
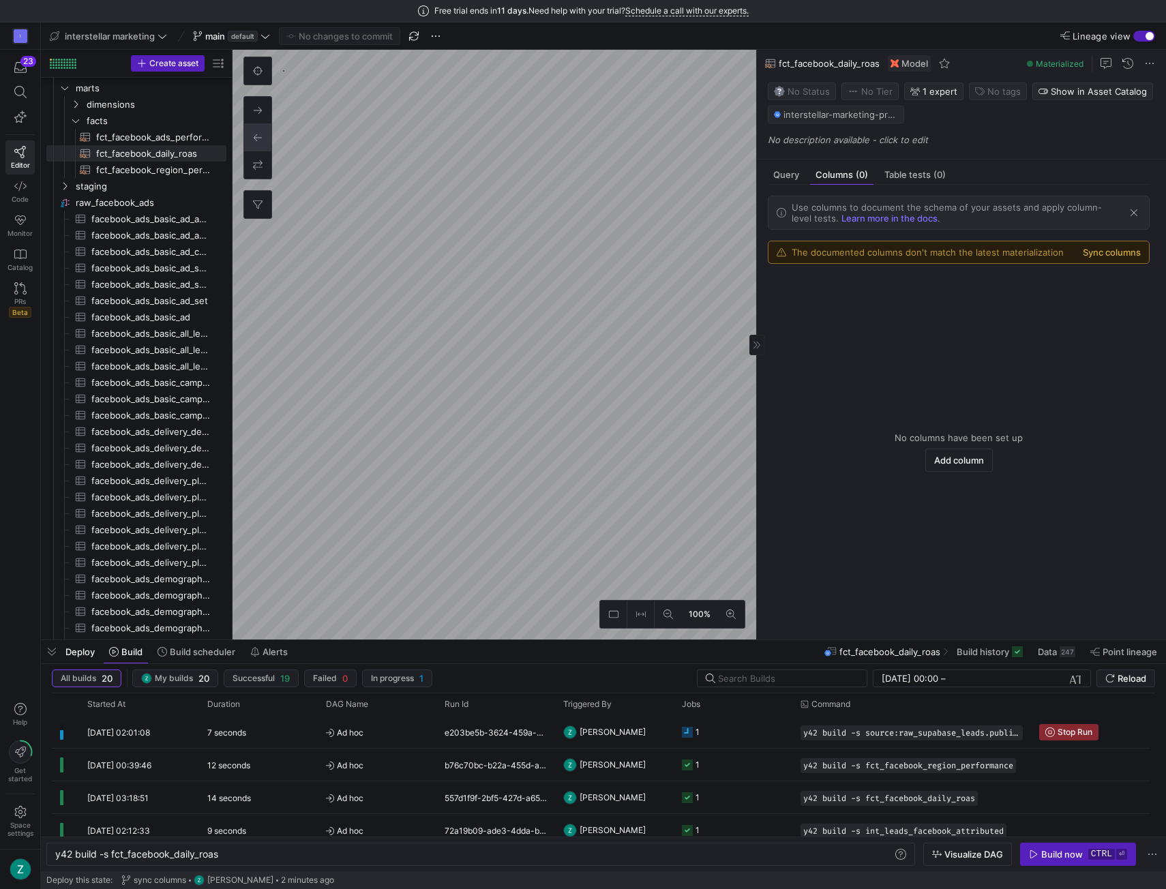
click at [1095, 252] on button "Sync columns" at bounding box center [1112, 252] width 58 height 11
click at [1096, 254] on button "Sync columns" at bounding box center [1112, 252] width 58 height 11
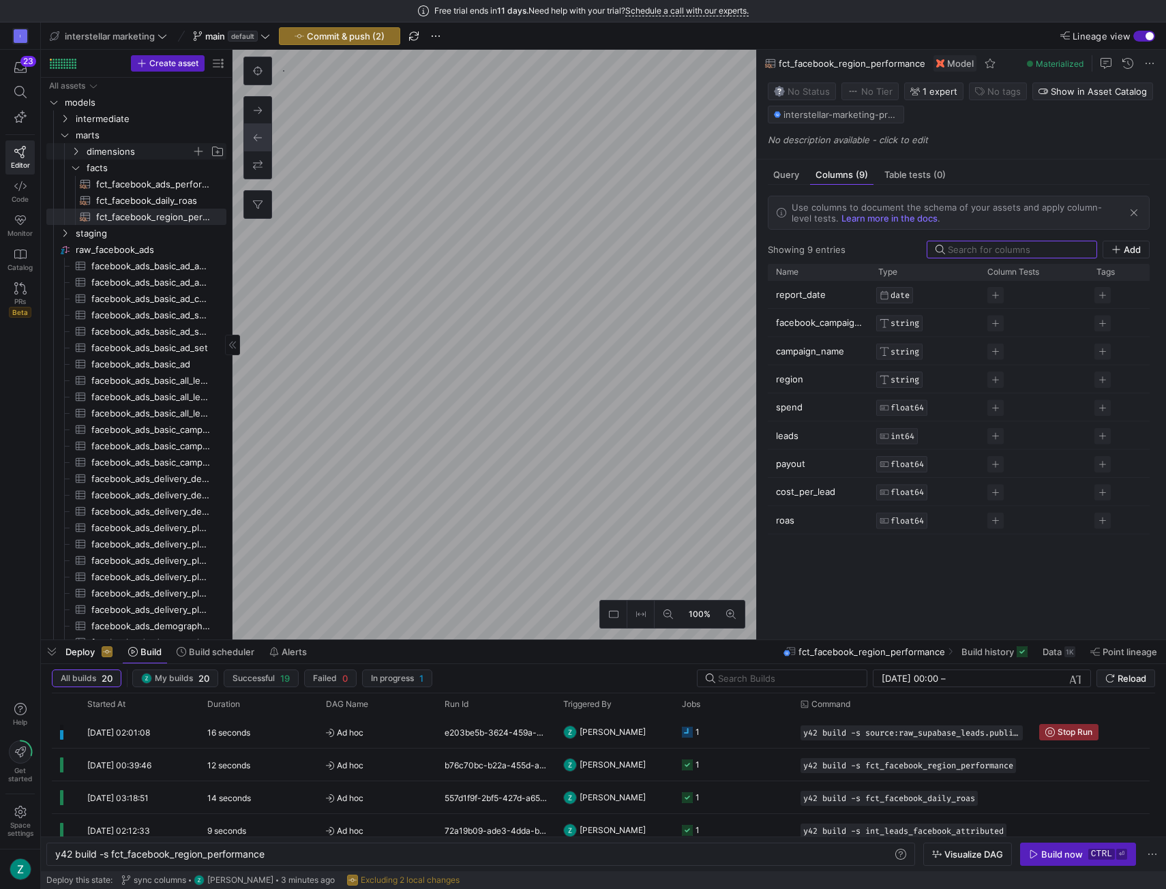
click at [79, 149] on icon "Press SPACE to select this row." at bounding box center [76, 151] width 10 height 8
click at [63, 117] on icon "Press SPACE to select this row." at bounding box center [65, 119] width 10 height 8
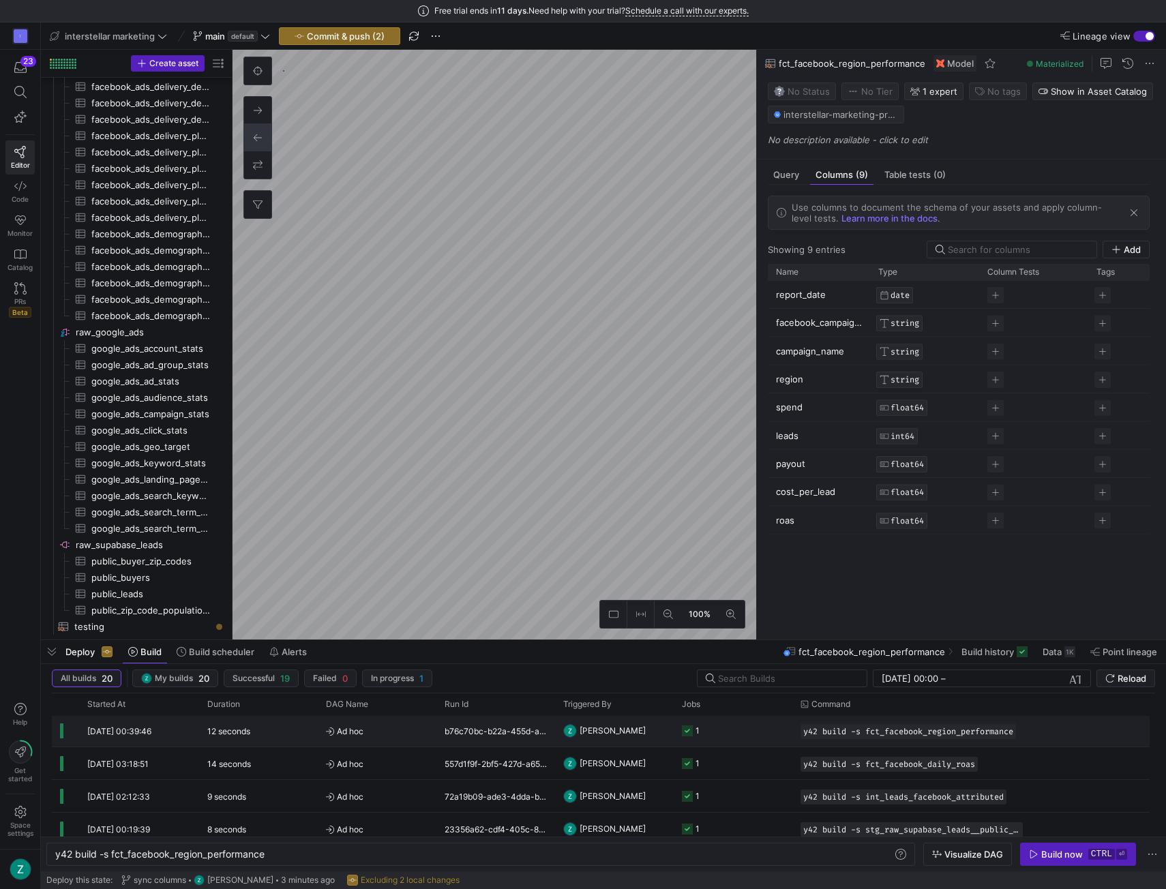
scroll to position [89, 0]
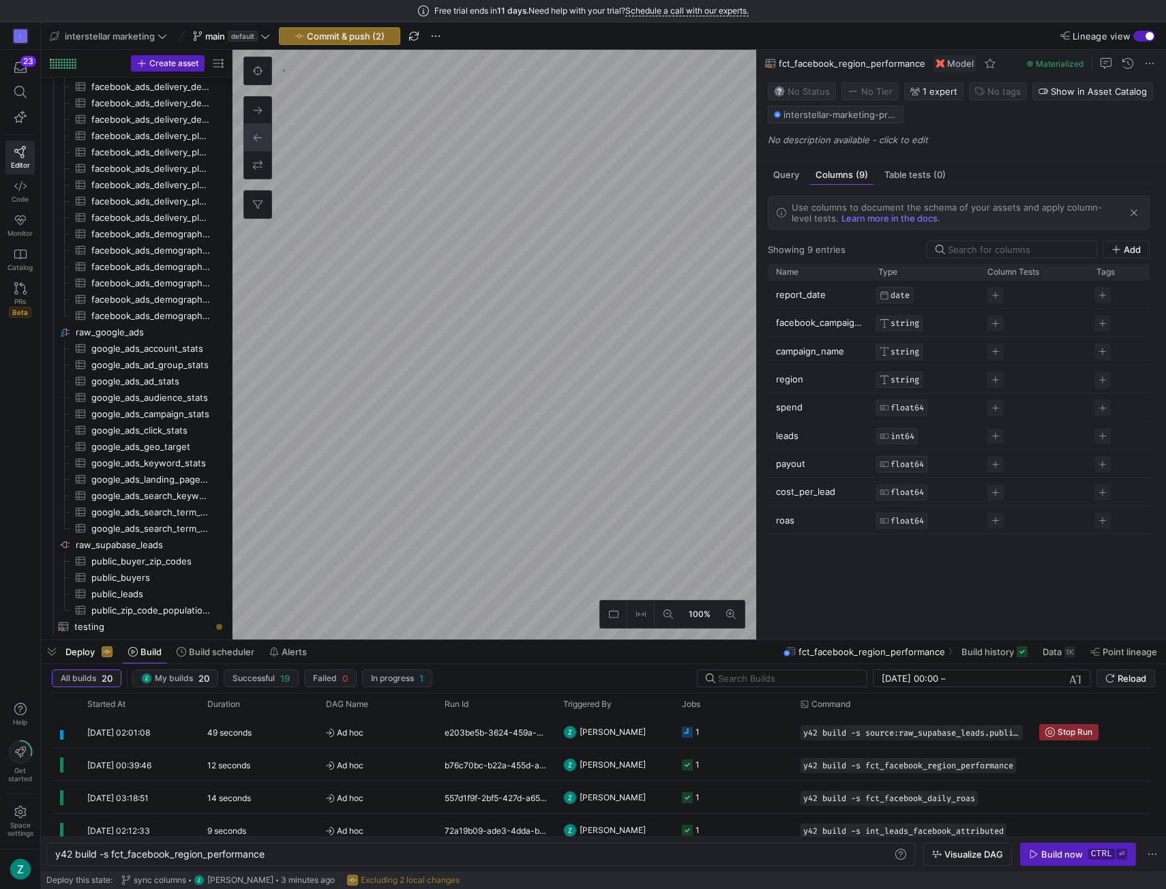
type textarea "y42 build -s stg_raw_supabase_leads__public_leads"
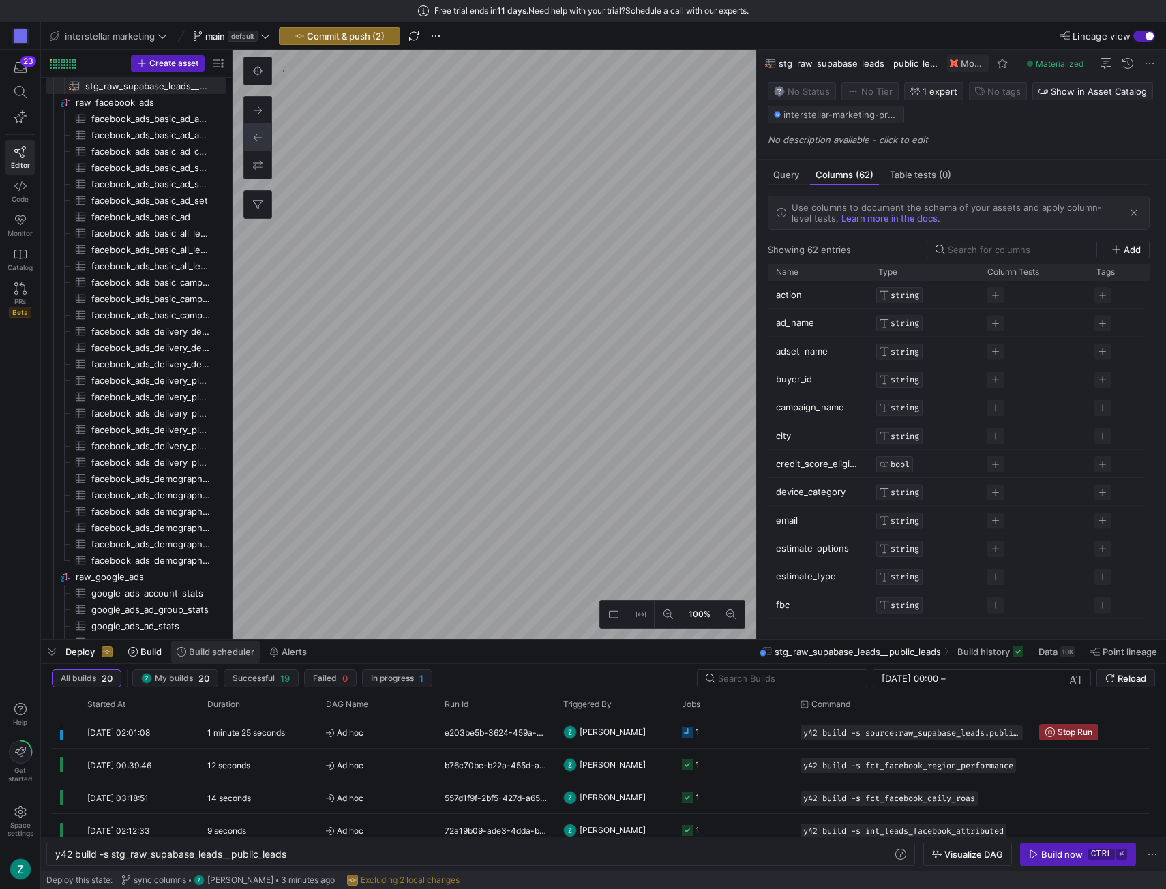
click at [202, 651] on span "Build scheduler" at bounding box center [221, 651] width 65 height 11
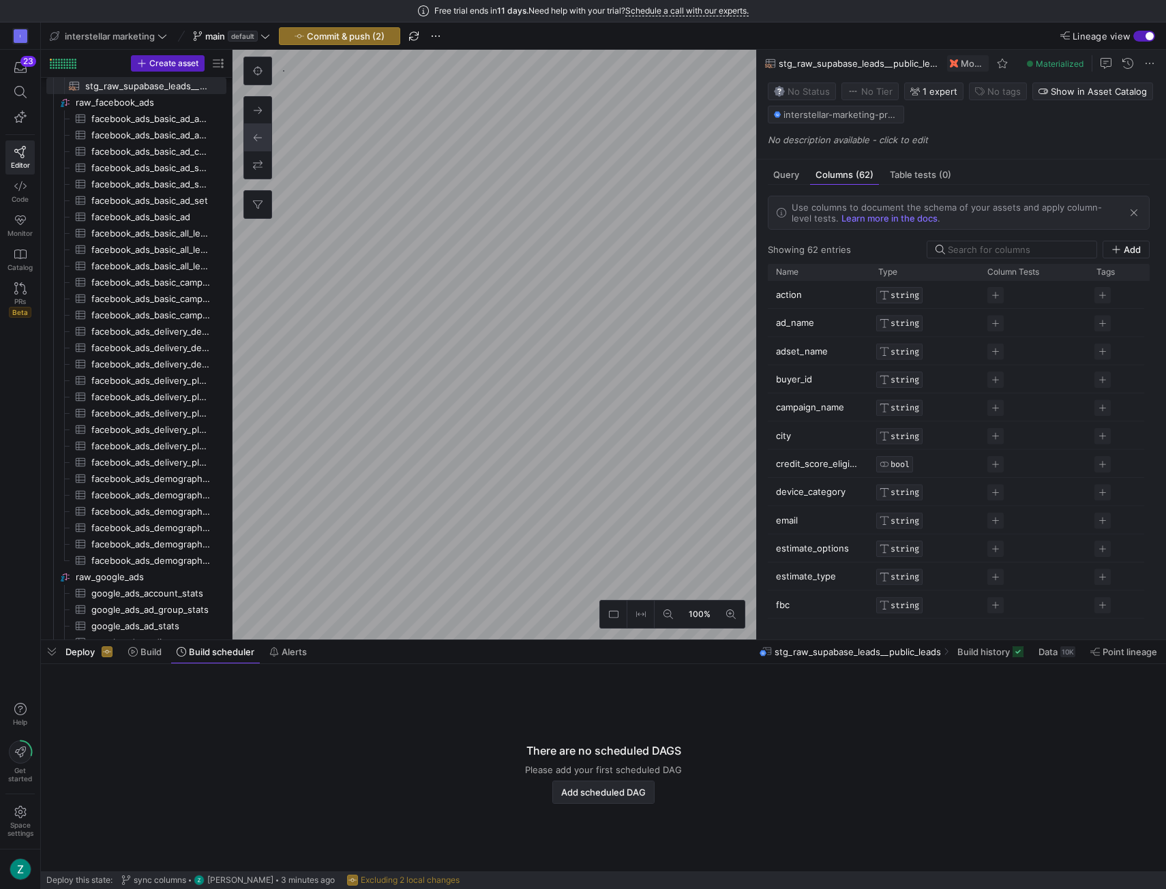
click at [593, 790] on span "Add scheduled DAG" at bounding box center [603, 792] width 85 height 11
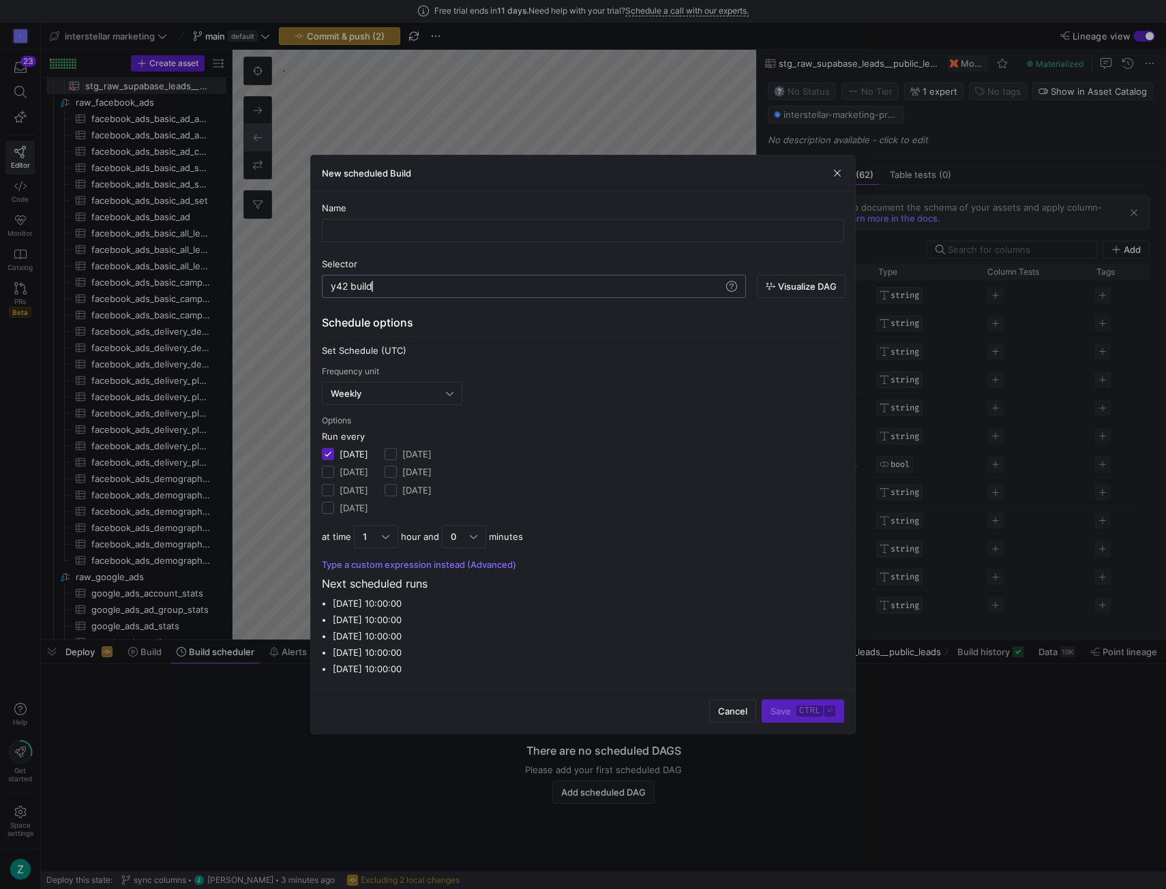
click at [683, 286] on div "y42 build" at bounding box center [527, 286] width 393 height 11
click at [732, 291] on span at bounding box center [731, 286] width 16 height 16
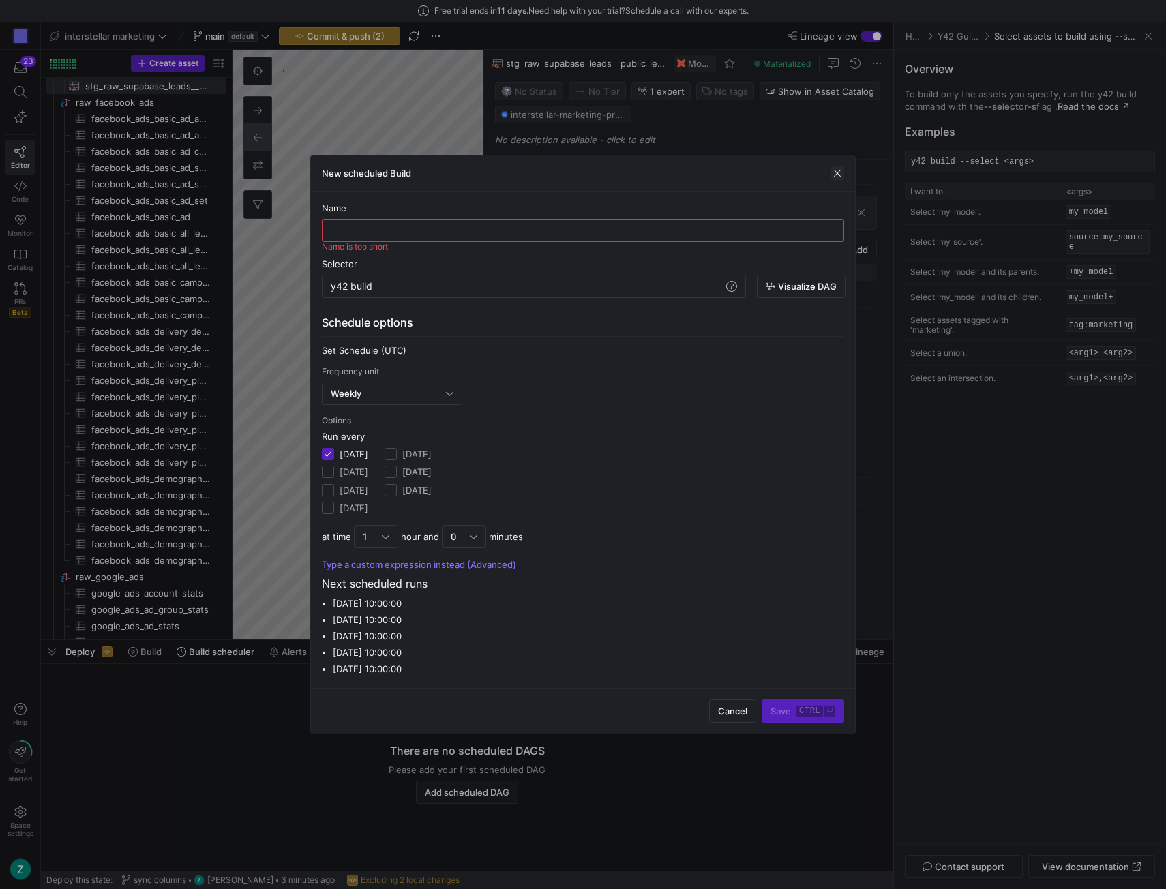
click at [839, 173] on span "button" at bounding box center [838, 173] width 14 height 14
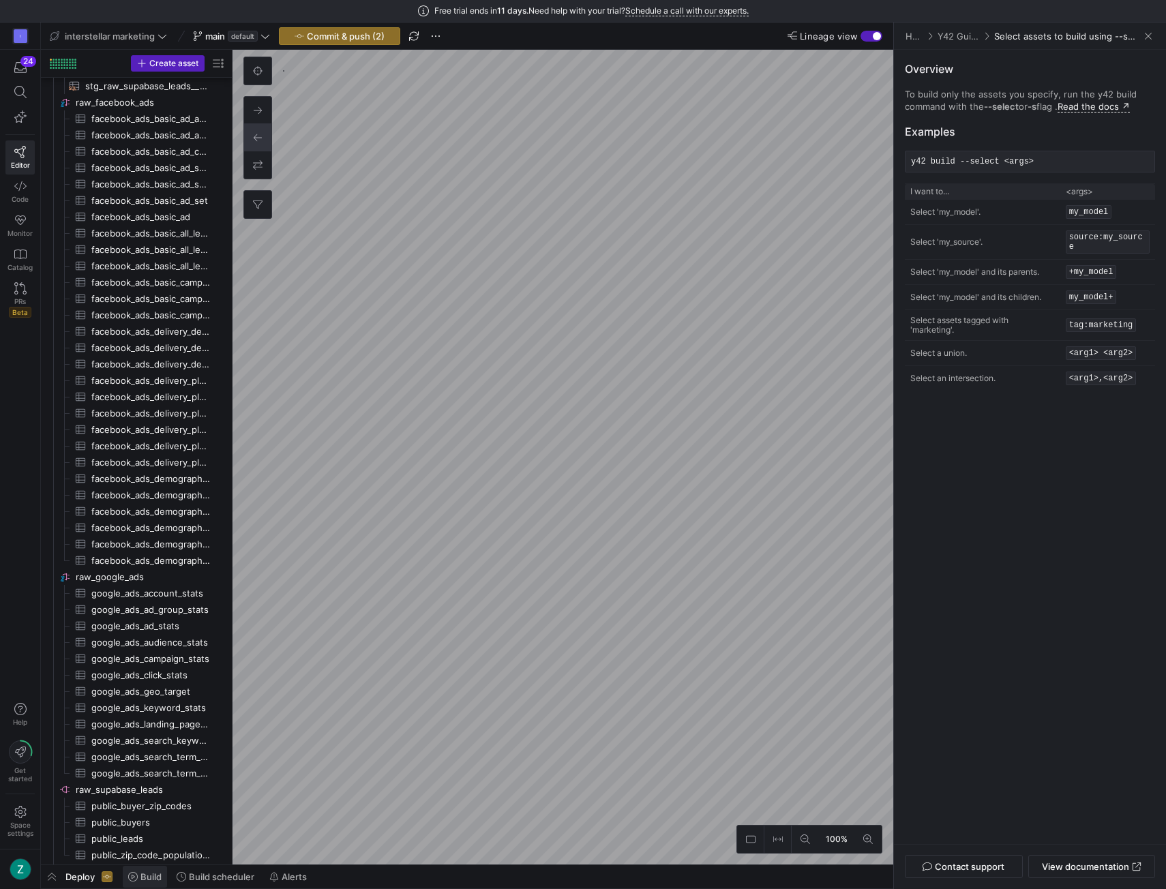
click at [131, 873] on icon at bounding box center [133, 877] width 10 height 10
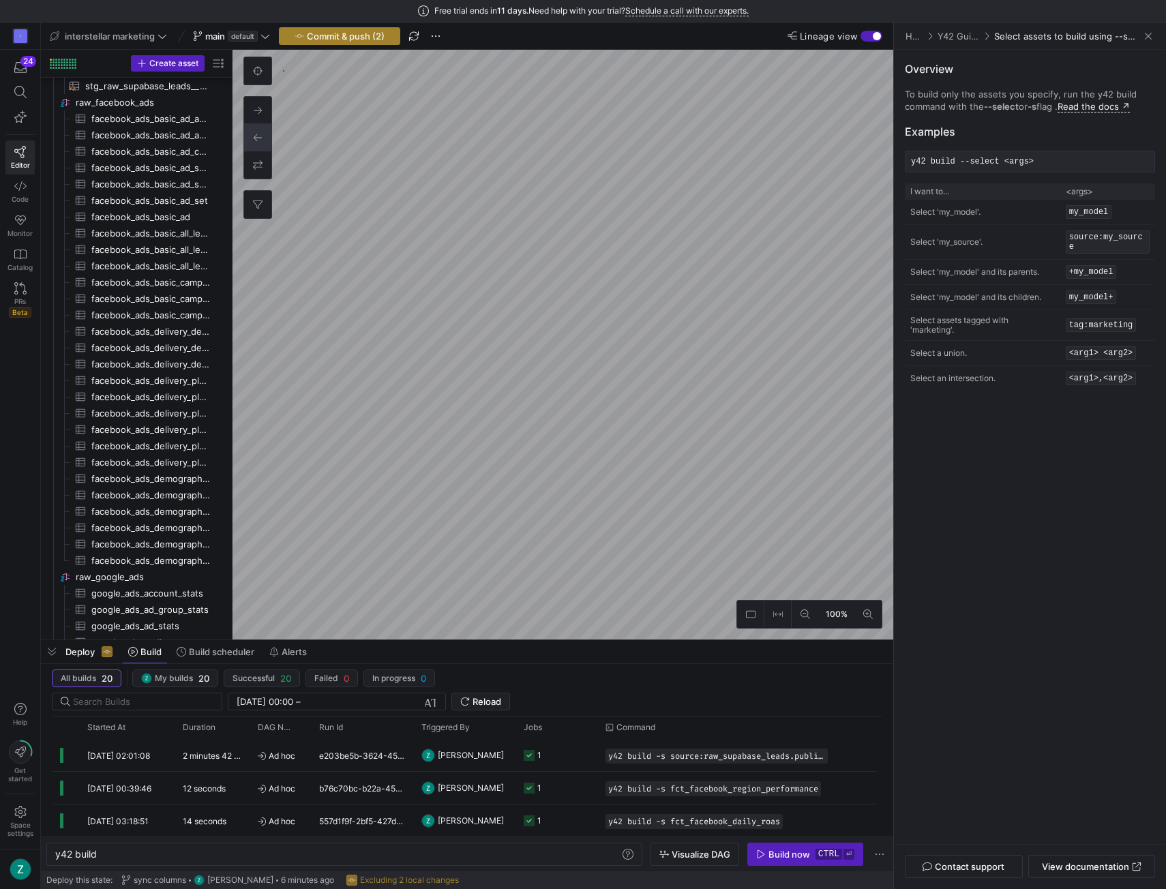
click at [360, 31] on span "Commit & push (2)" at bounding box center [346, 36] width 78 height 11
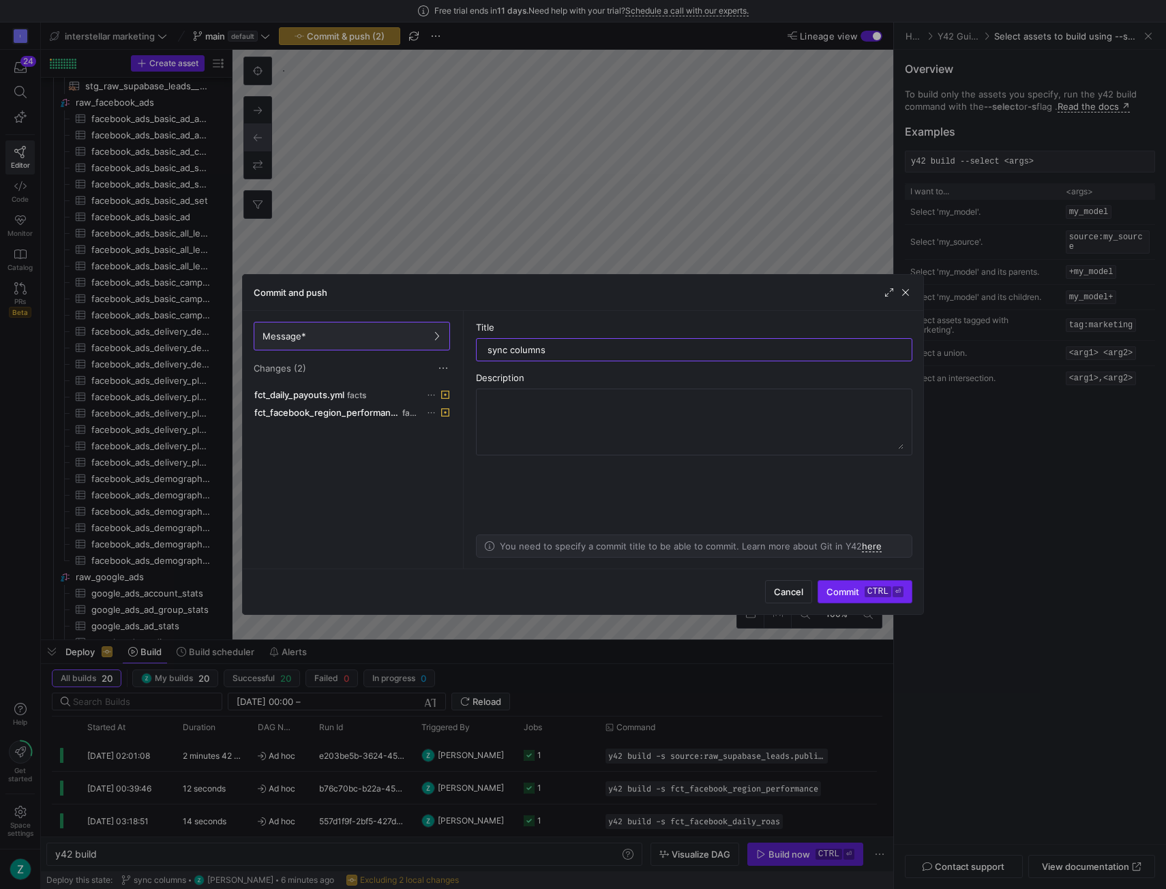
type input "sync columns"
click at [858, 590] on span "Commit ctrl ⏎" at bounding box center [864, 591] width 77 height 11
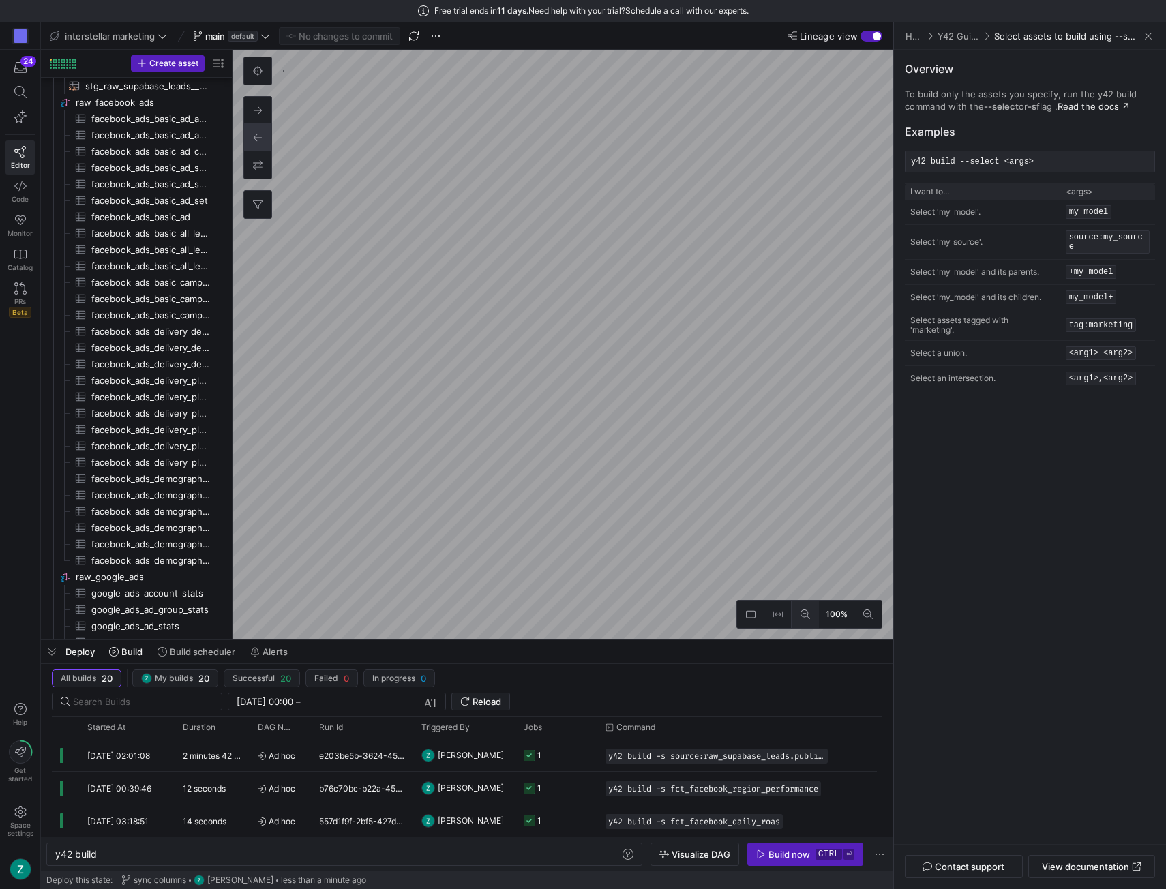
click at [816, 616] on button at bounding box center [805, 614] width 27 height 27
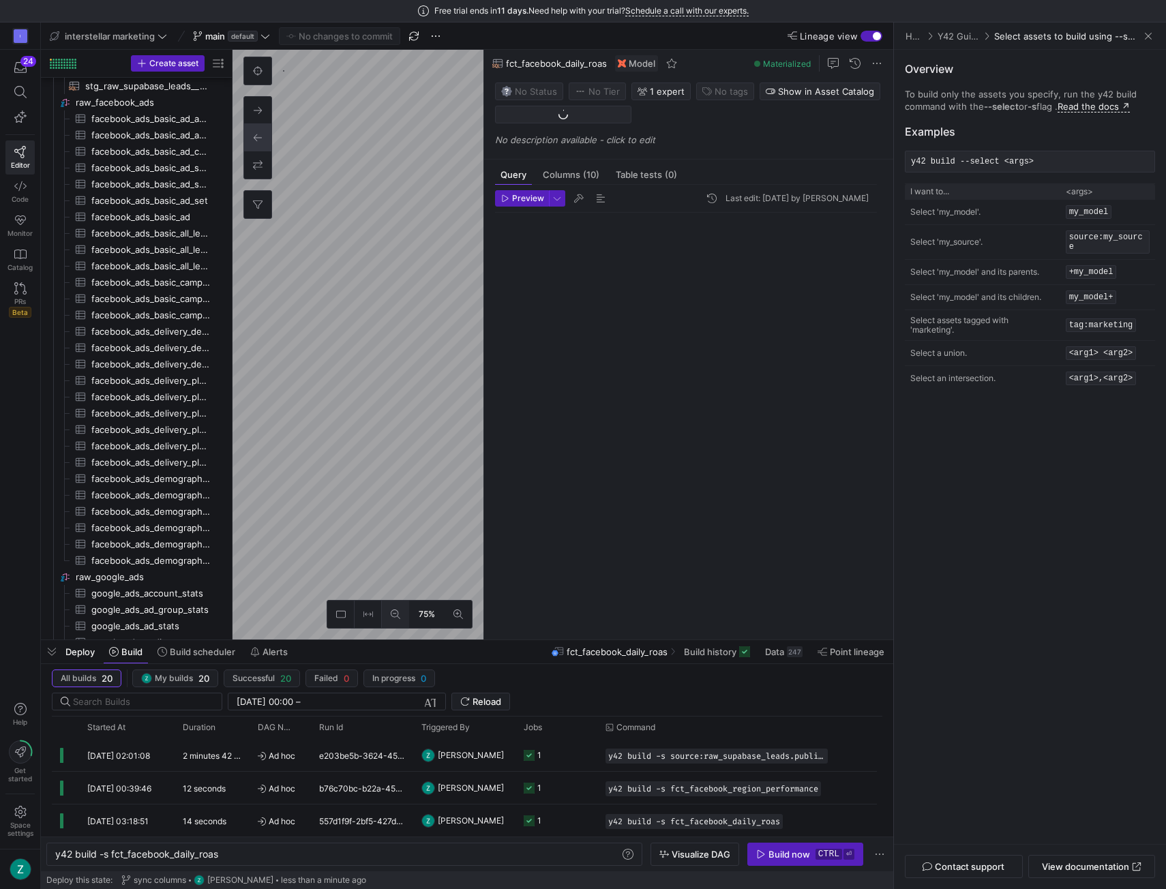
scroll to position [196, 0]
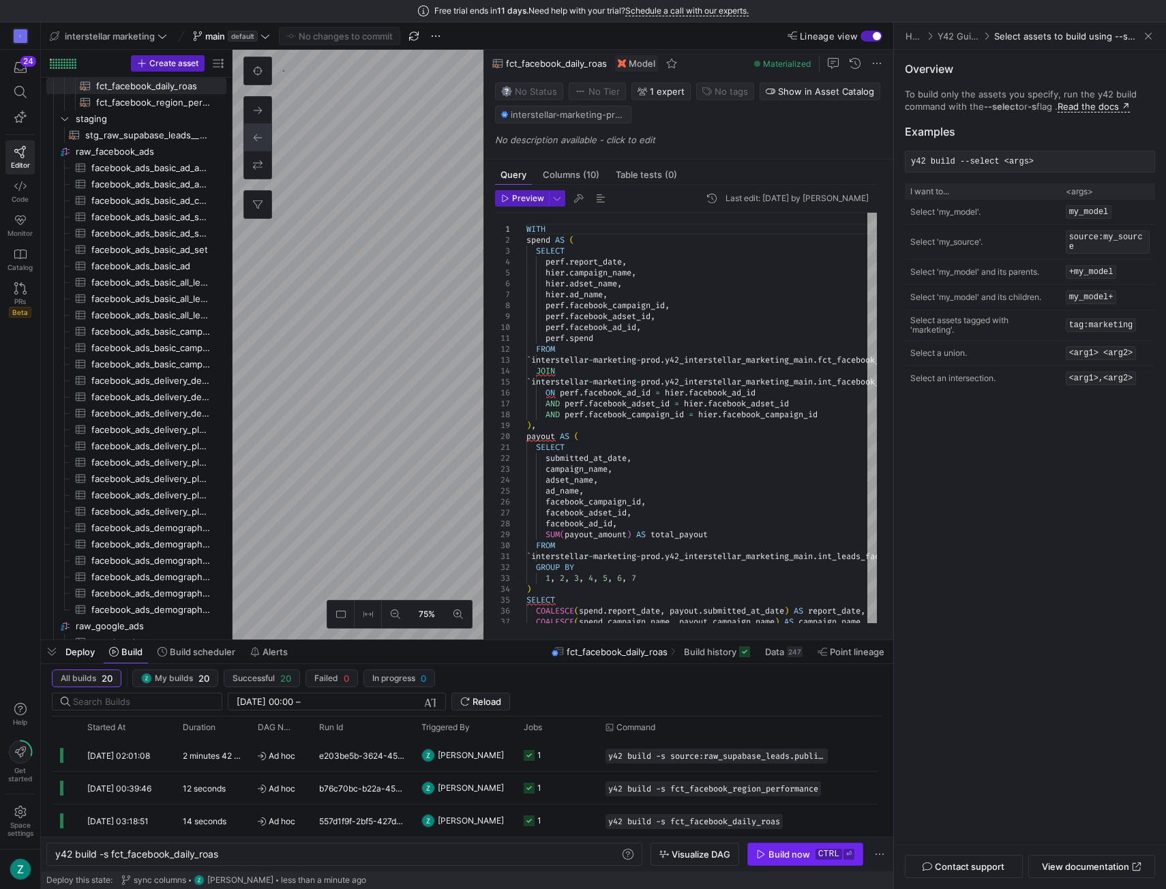
click at [796, 856] on div "Build now" at bounding box center [789, 854] width 42 height 11
type textarea "y42 build -s fct_facebook_region_performance"
type textarea "-- Daily Facebook campaign x US state performance using spend_by_region, with C…"
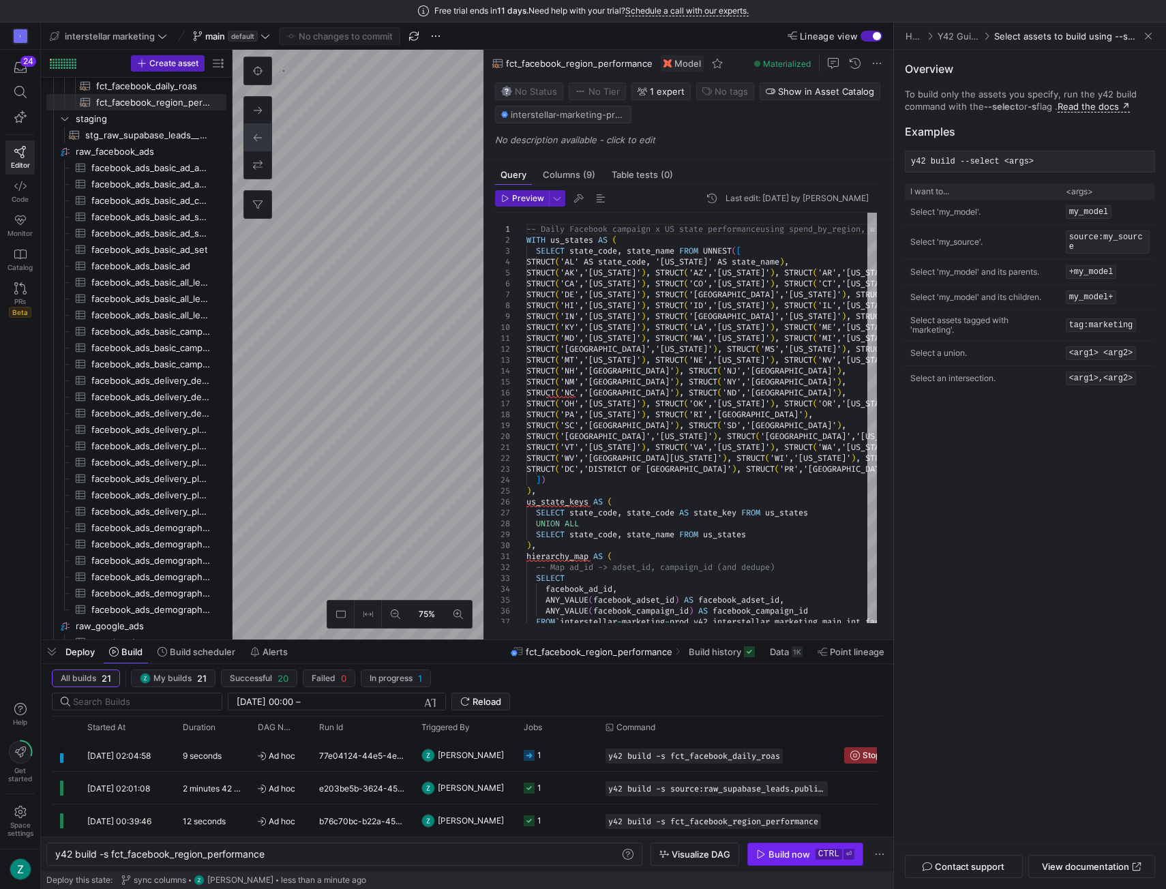
click at [811, 854] on span "Build now ctrl ⏎" at bounding box center [805, 854] width 98 height 11
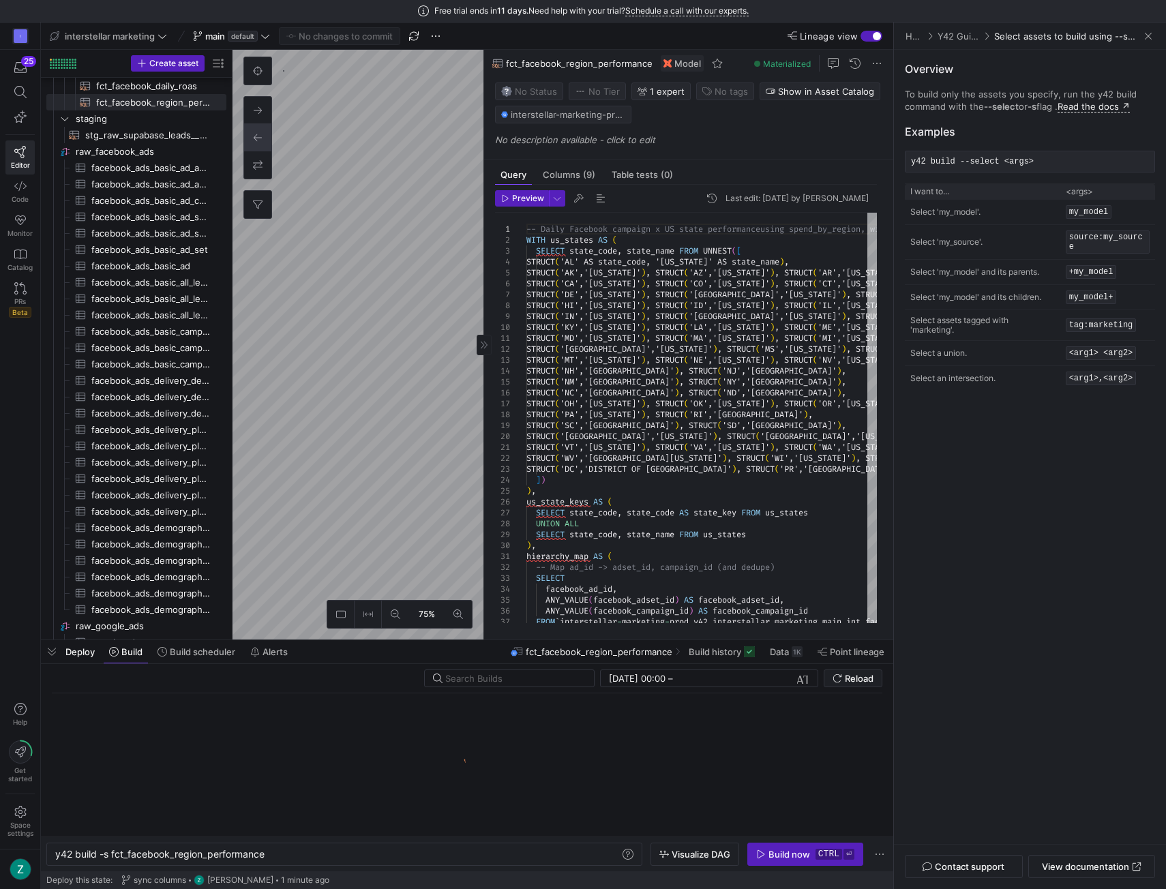
type textarea "y42 build -s stg_raw_supabase_leads__public_leads"
type textarea "WITH source AS ( SELECT * FROM {{ source('raw_supabase_leads', 'public_leads') …"
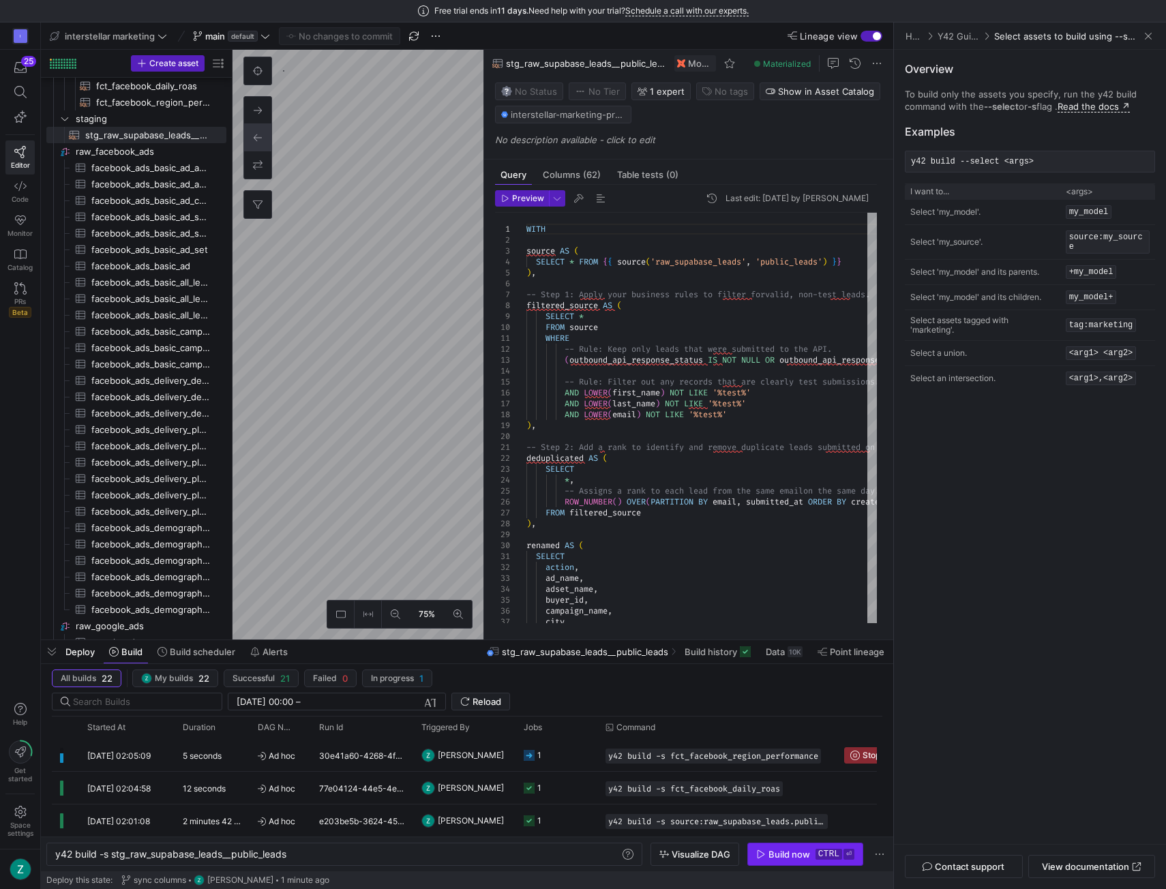
click at [792, 852] on div "Build now" at bounding box center [789, 854] width 42 height 11
click at [209, 511] on as-split "Create asset Drag here to set row groups Drag here to set column labels Group 1…" at bounding box center [467, 345] width 852 height 590
click at [397, 617] on icon at bounding box center [396, 615] width 10 height 10
click at [454, 614] on icon at bounding box center [458, 615] width 10 height 10
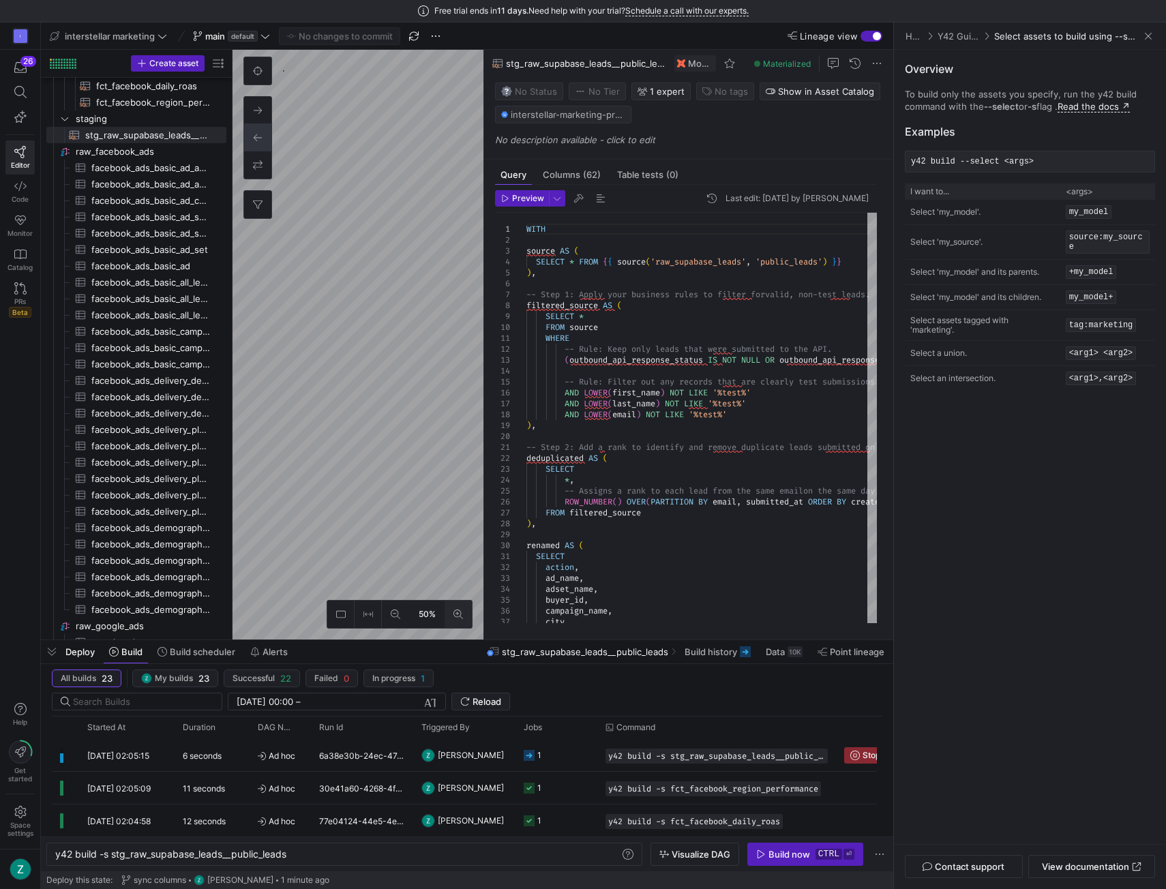
click at [454, 614] on icon at bounding box center [458, 615] width 10 height 10
type textarea "y42 build -s int_leads_facebook_attributed"
type textarea "-- models/intermediate/int_leads_facebook_attributed.sql -- This model enriches…"
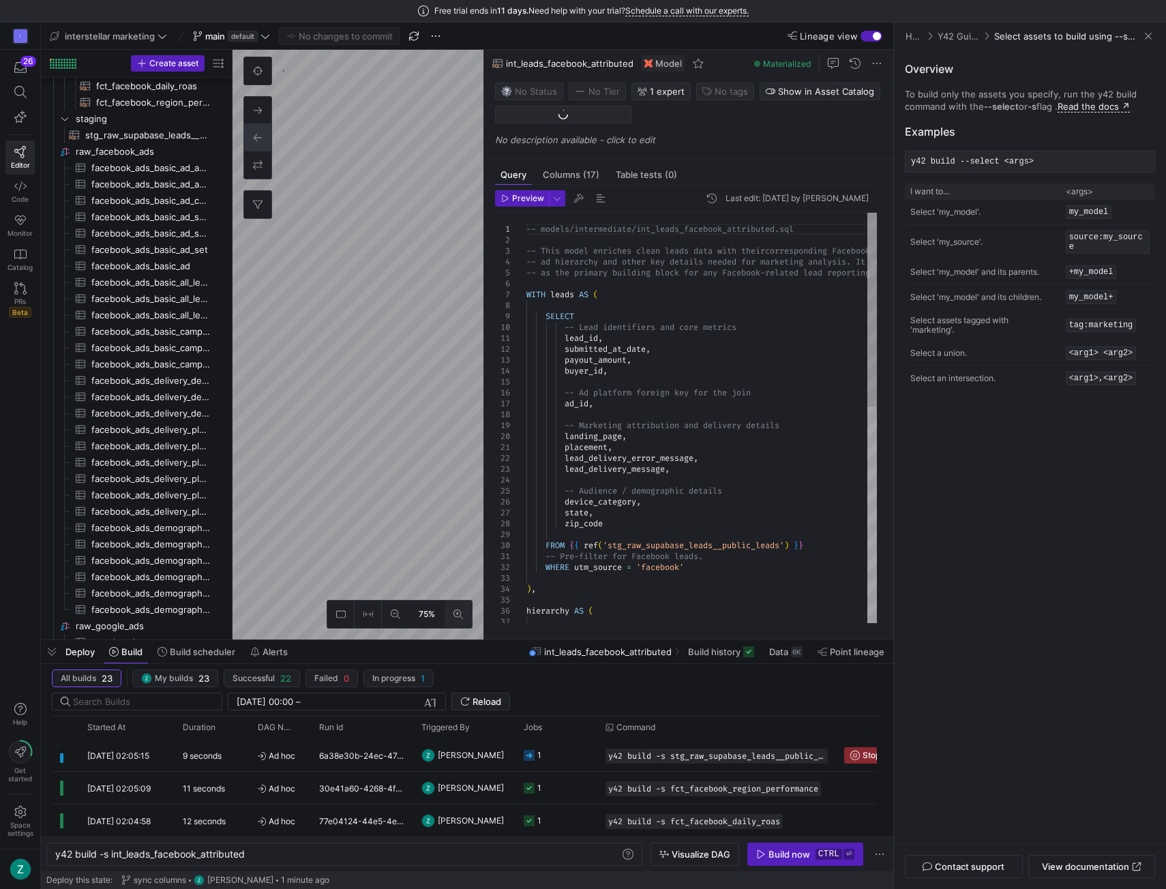
scroll to position [65, 0]
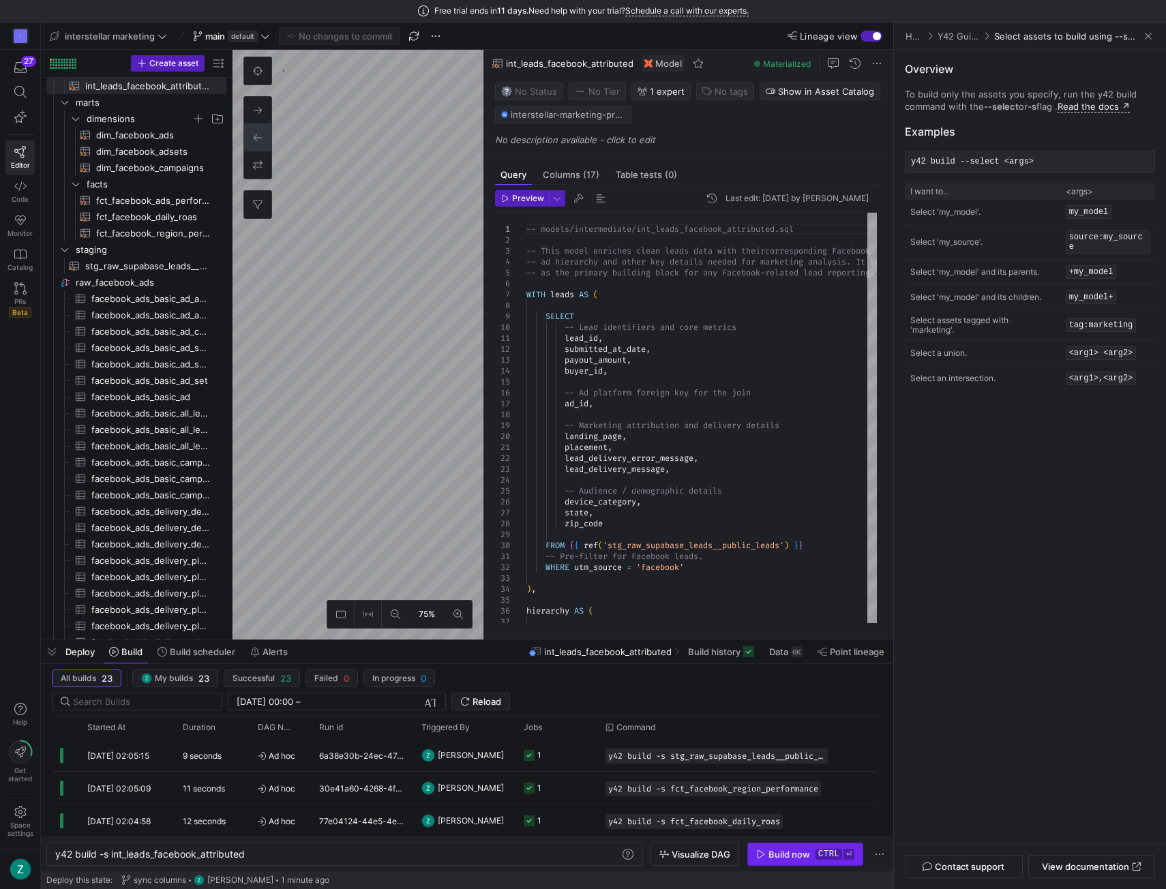
click at [790, 855] on div "Build now" at bounding box center [789, 854] width 42 height 11
type textarea "y42 build -s fct_facebook_ads_performance"
type textarea "WITH source AS ( -- The 'basic_ad' table provides daily performance metrics at …"
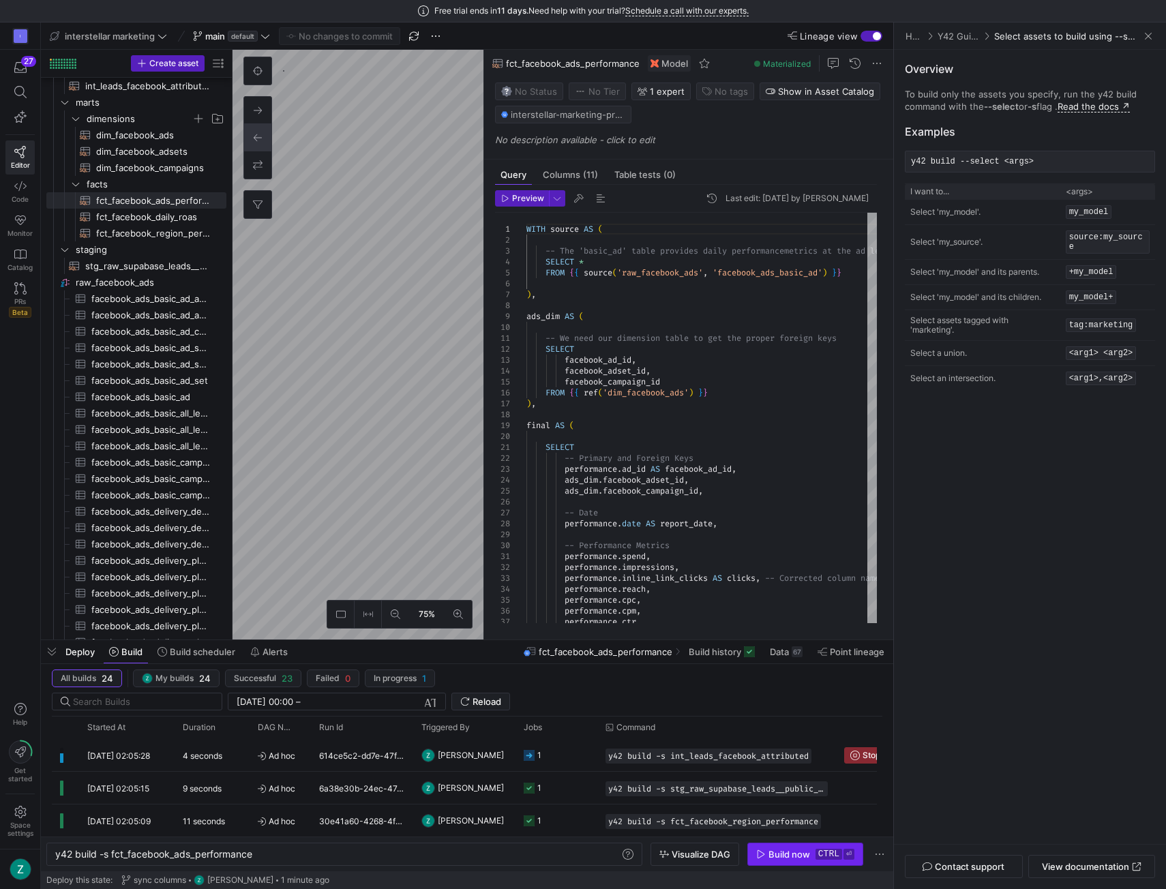
click at [794, 850] on div "Build now" at bounding box center [789, 854] width 42 height 11
type textarea "y42 build -s int_facebook_ads_hierarchy"
type textarea "-- This model joins all three dimension tables together to create a single, -- …"
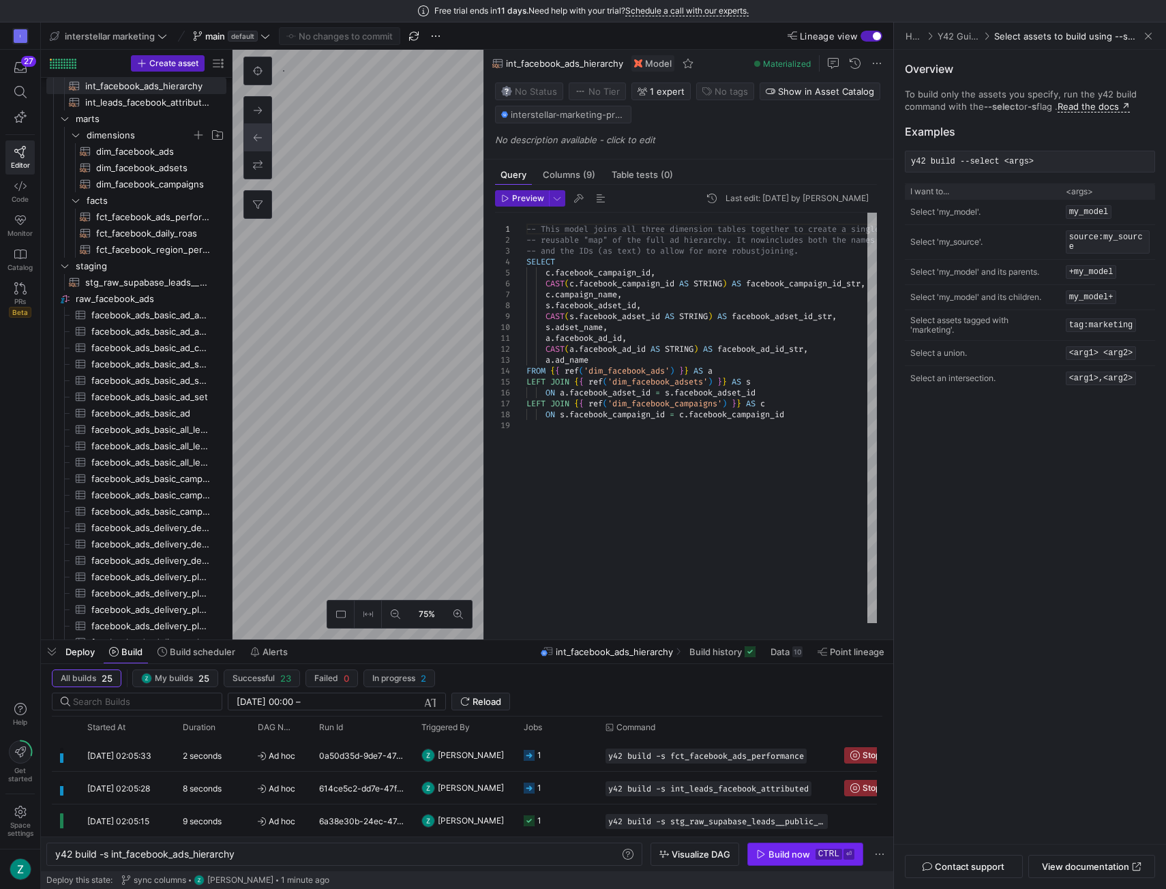
click at [787, 854] on div "Build now" at bounding box center [789, 854] width 42 height 11
type textarea "y42 build -s dim_facebook_ads"
type textarea "WITH ad_source AS ( -- Import the source table for ads SELECT * FROM {{ source(…"
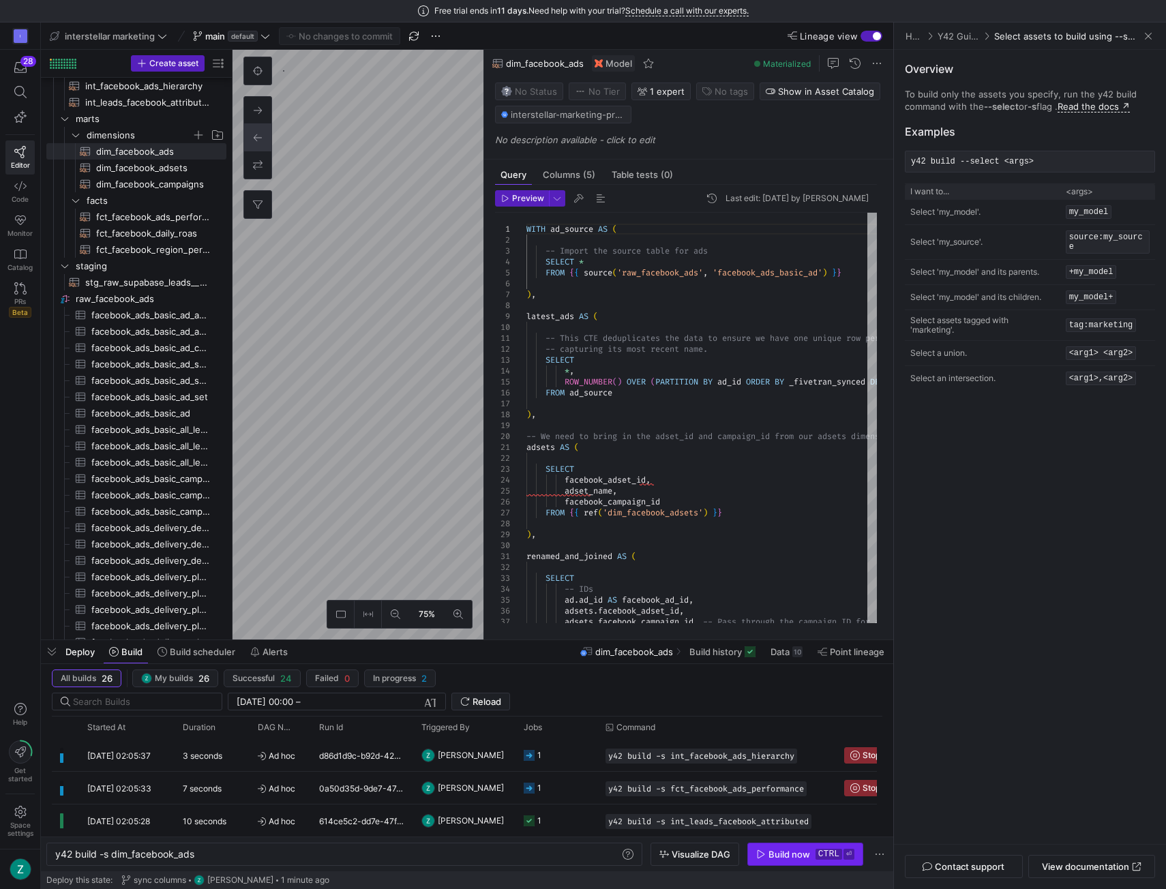
click at [786, 854] on div "Build now" at bounding box center [789, 854] width 42 height 11
click at [395, 616] on icon at bounding box center [396, 615] width 10 height 10
click at [404, 614] on div "50%" at bounding box center [358, 345] width 251 height 590
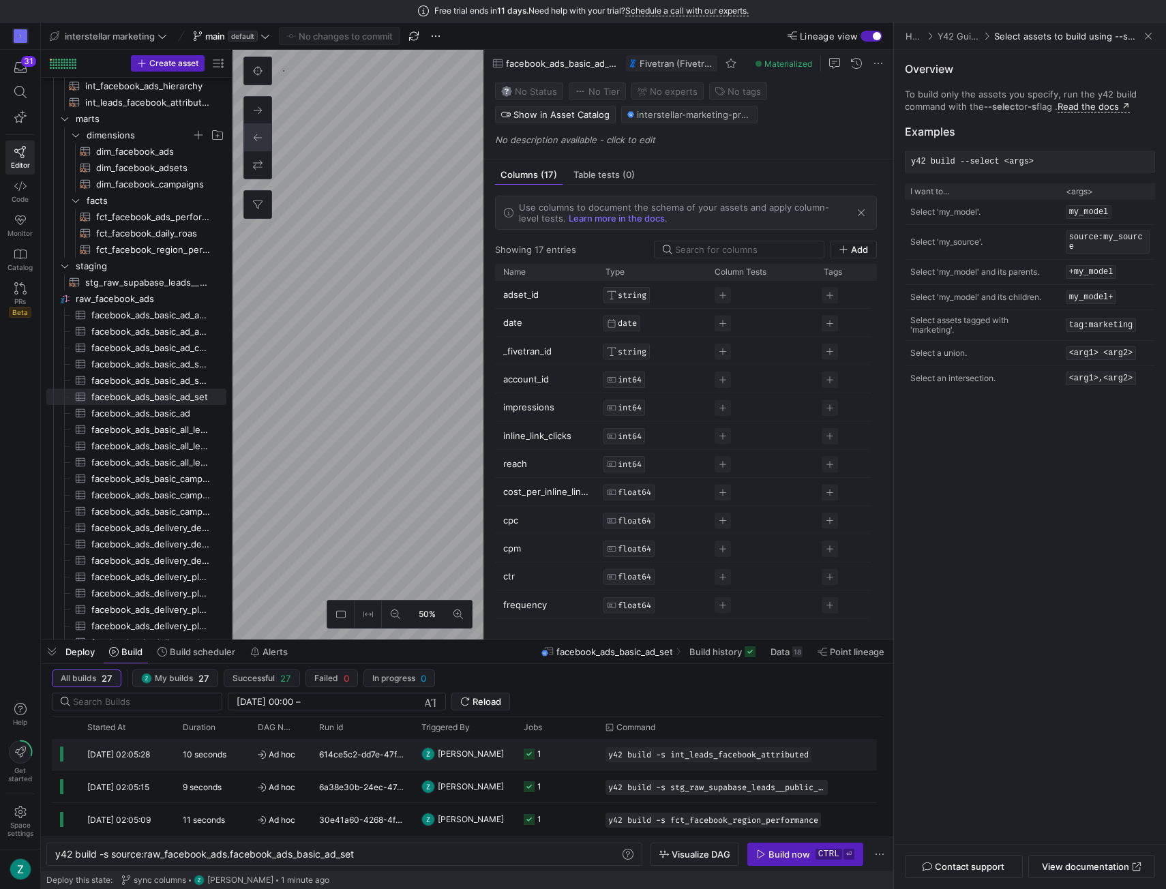
scroll to position [110, 0]
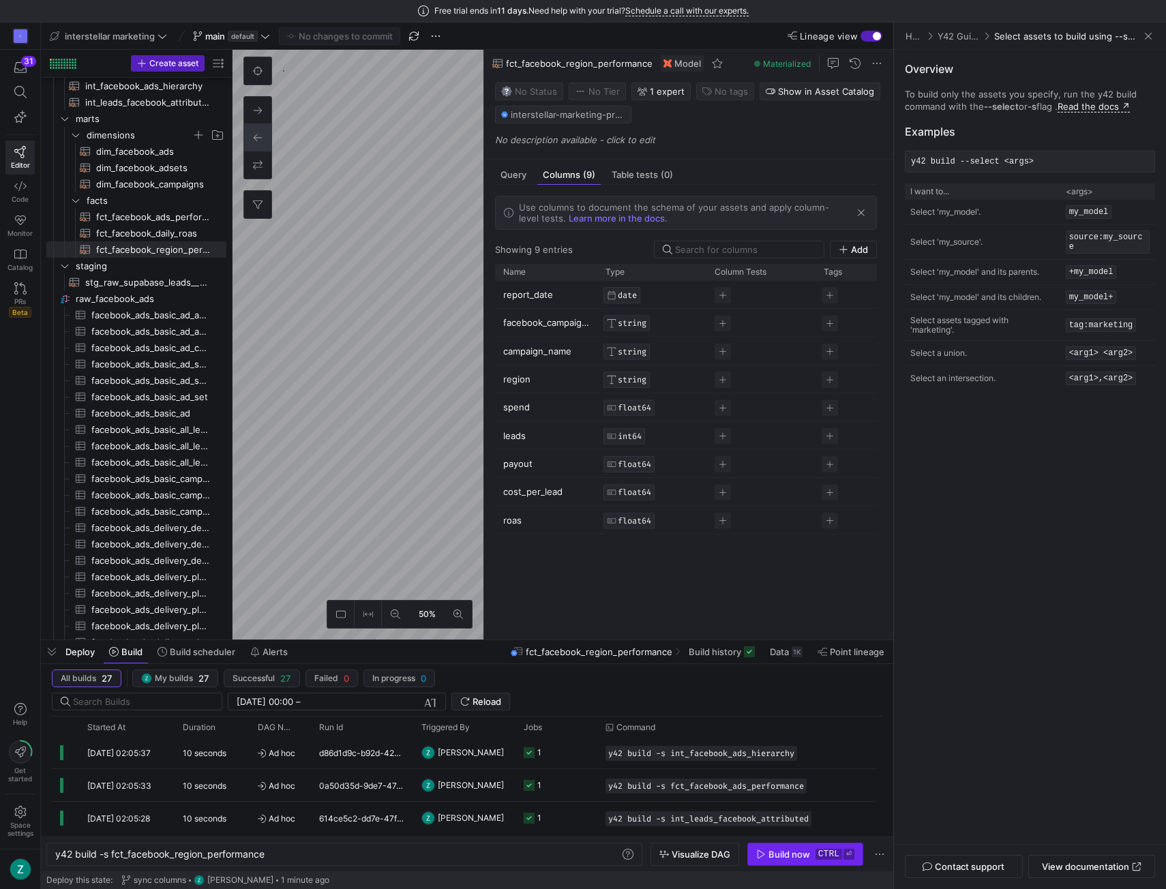
click at [775, 851] on div "Build now" at bounding box center [789, 854] width 42 height 11
type textarea "y42 build -s fct_facebook_daily_roas"
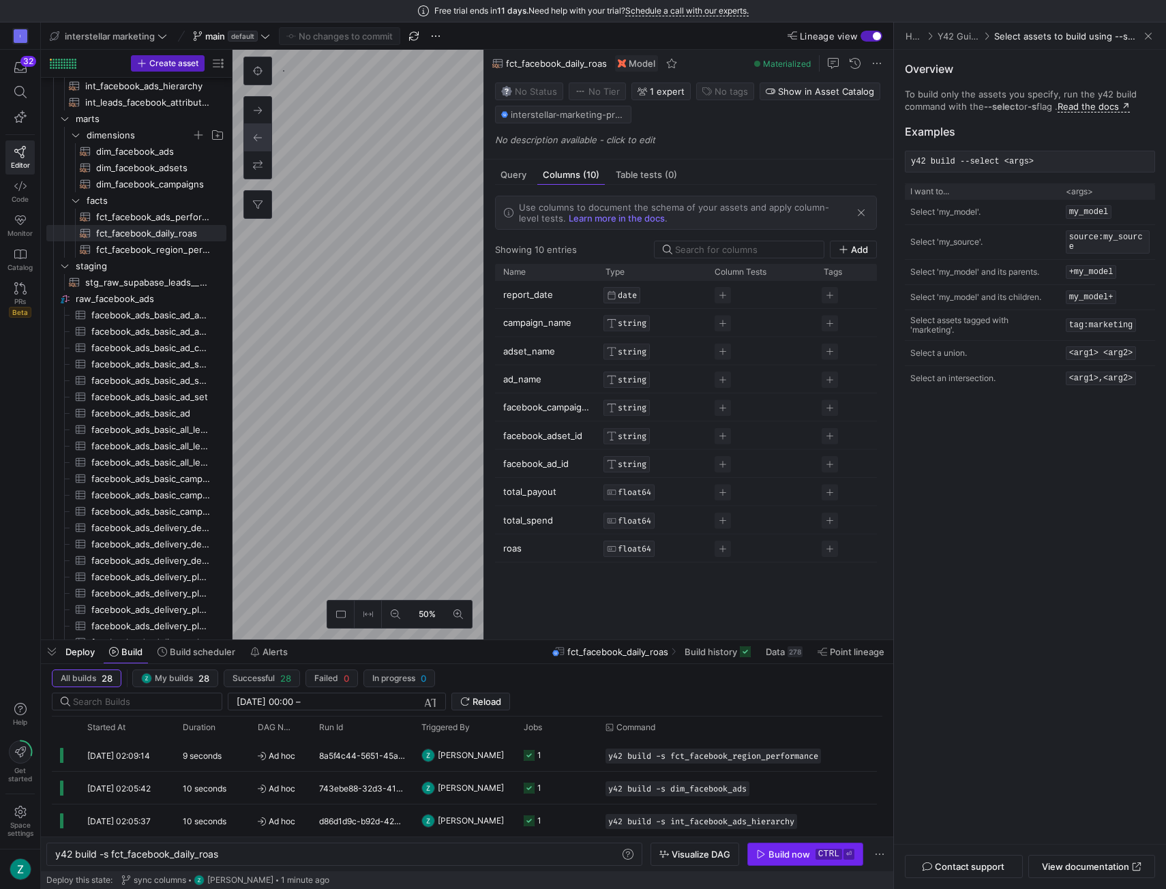
click at [801, 856] on div "Build now" at bounding box center [789, 854] width 42 height 11
